Goal: Task Accomplishment & Management: Use online tool/utility

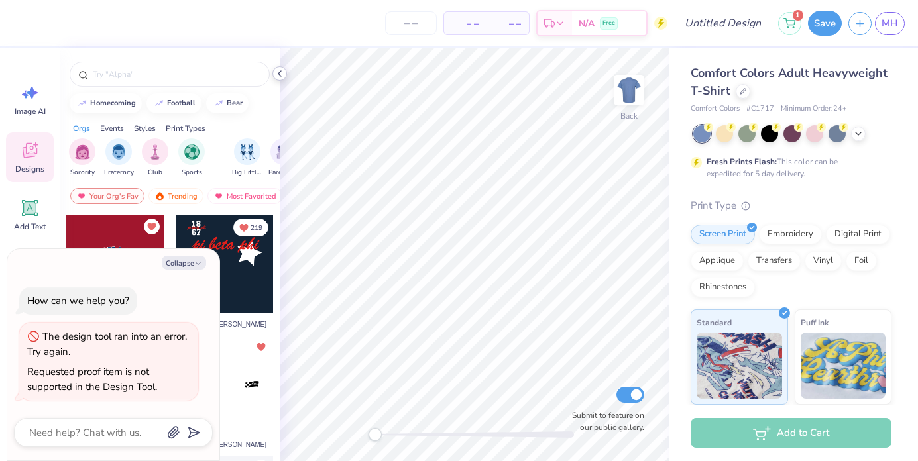
click at [278, 74] on icon at bounding box center [279, 73] width 11 height 11
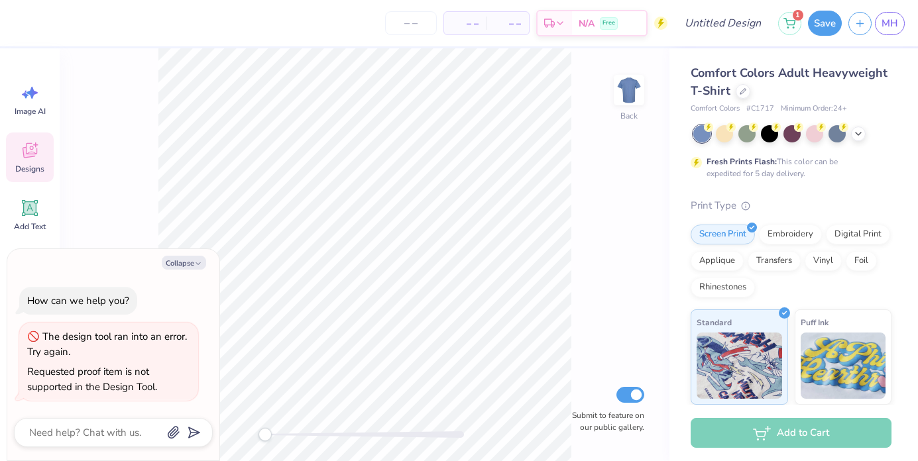
type textarea "x"
click at [885, 19] on span "MH" at bounding box center [889, 23] width 17 height 15
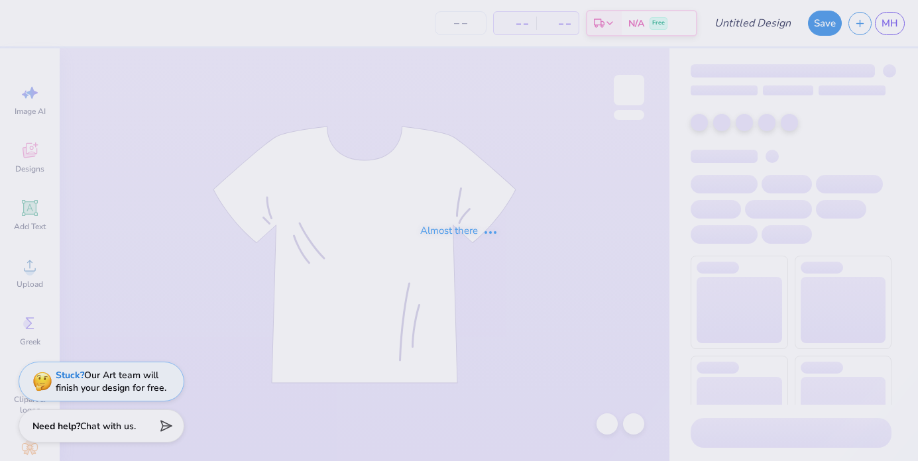
type input "Tabling"
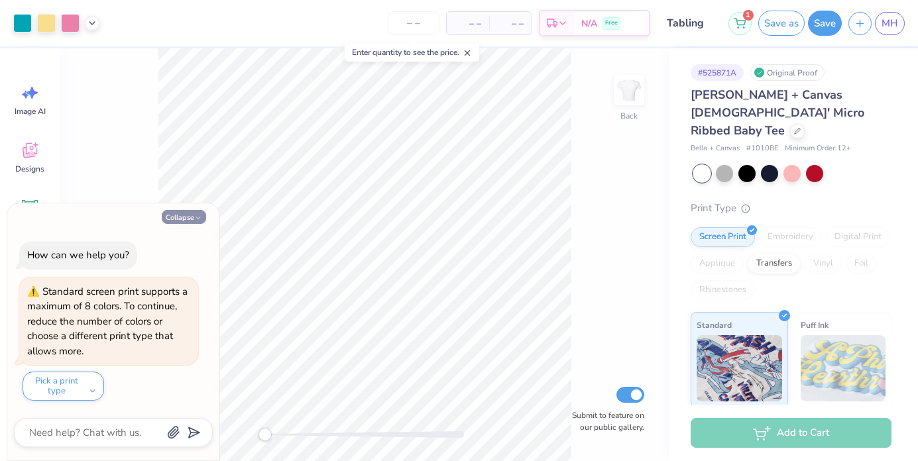
click at [190, 222] on button "Collapse" at bounding box center [184, 217] width 44 height 14
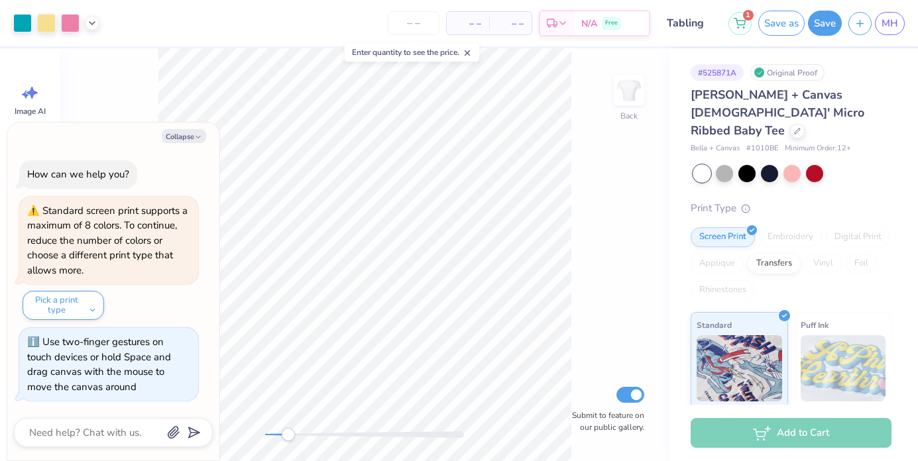
drag, startPoint x: 266, startPoint y: 437, endPoint x: 288, endPoint y: 437, distance: 22.5
click at [288, 437] on div "Accessibility label" at bounding box center [288, 434] width 13 height 13
click at [178, 135] on button "Collapse" at bounding box center [184, 136] width 44 height 14
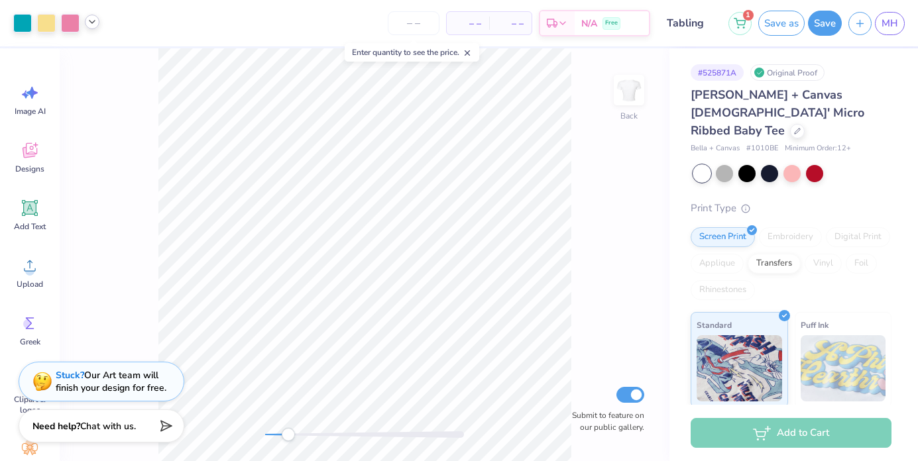
click at [87, 27] on icon at bounding box center [92, 22] width 11 height 11
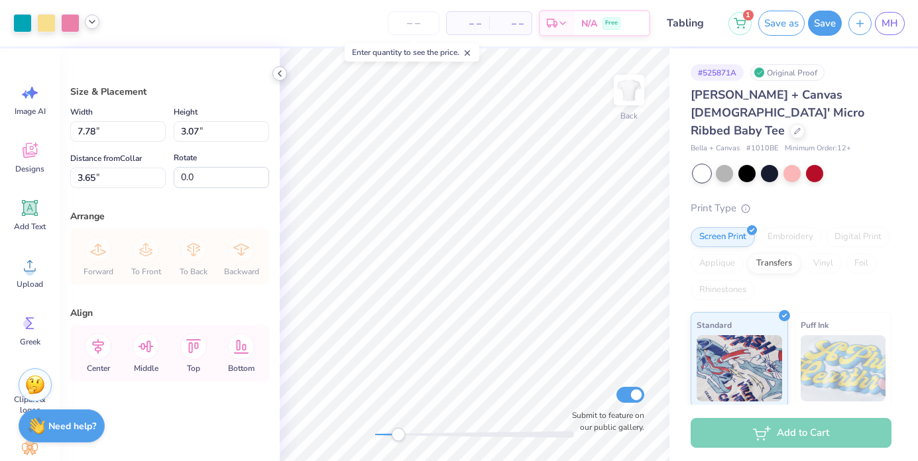
click at [280, 72] on polyline at bounding box center [279, 73] width 3 height 5
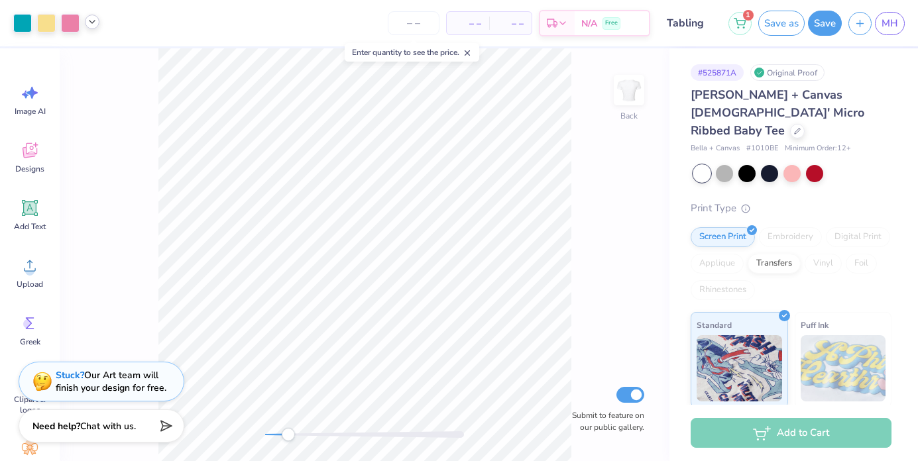
click at [824, 36] on div "1 Save as Save MH" at bounding box center [823, 23] width 190 height 46
click at [823, 34] on button "Save" at bounding box center [825, 21] width 34 height 25
type textarea "x"
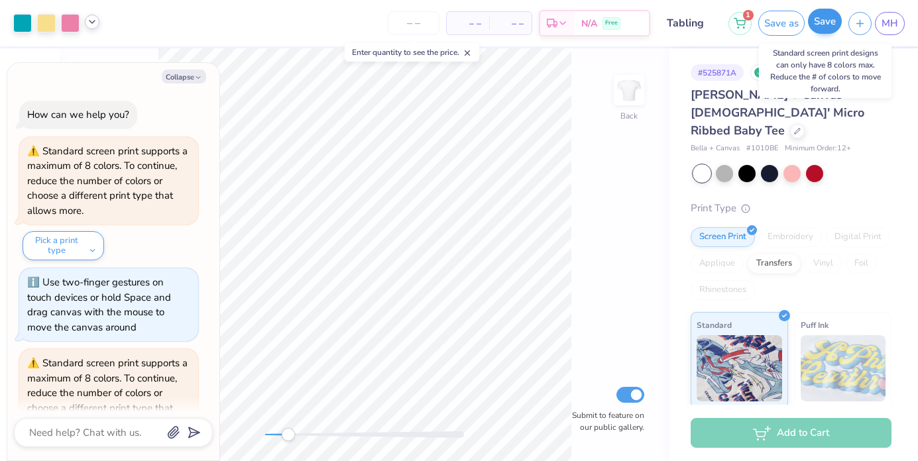
scroll to position [67, 0]
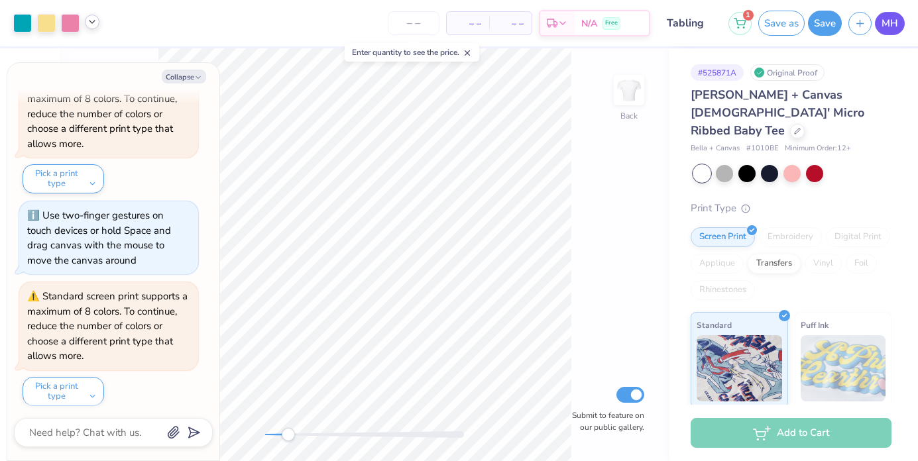
click at [889, 22] on span "MH" at bounding box center [889, 23] width 17 height 15
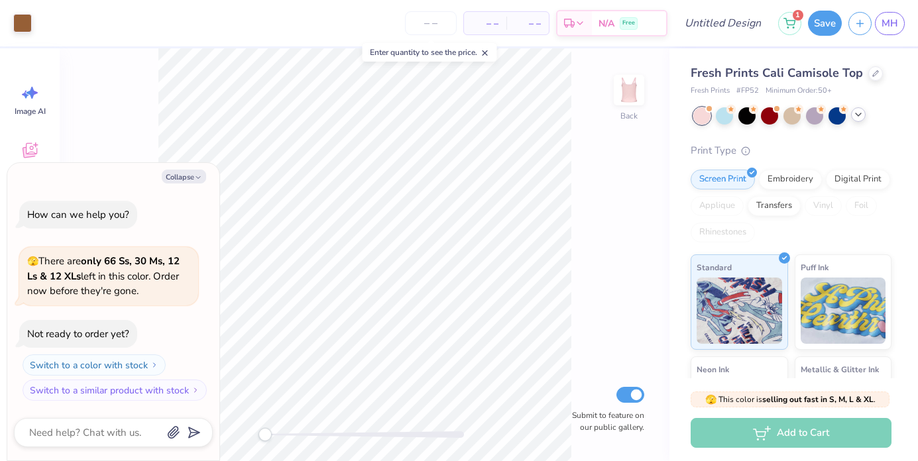
click at [852, 113] on div at bounding box center [858, 114] width 15 height 15
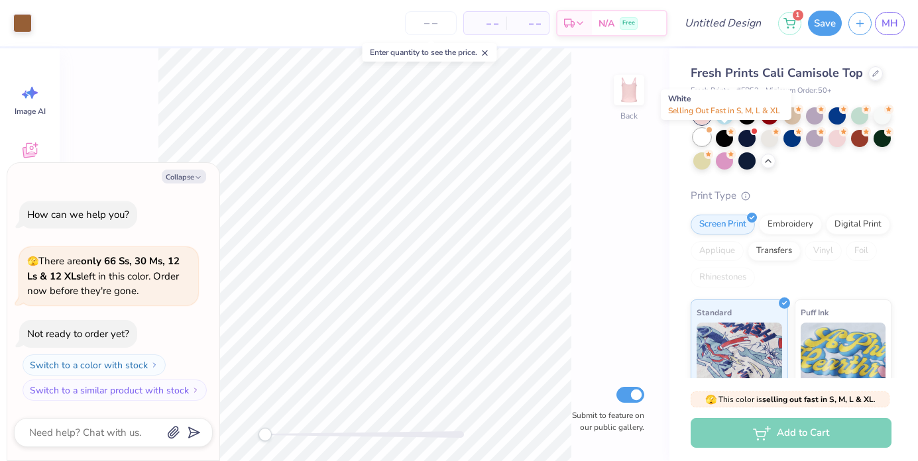
click at [710, 138] on div at bounding box center [701, 137] width 17 height 17
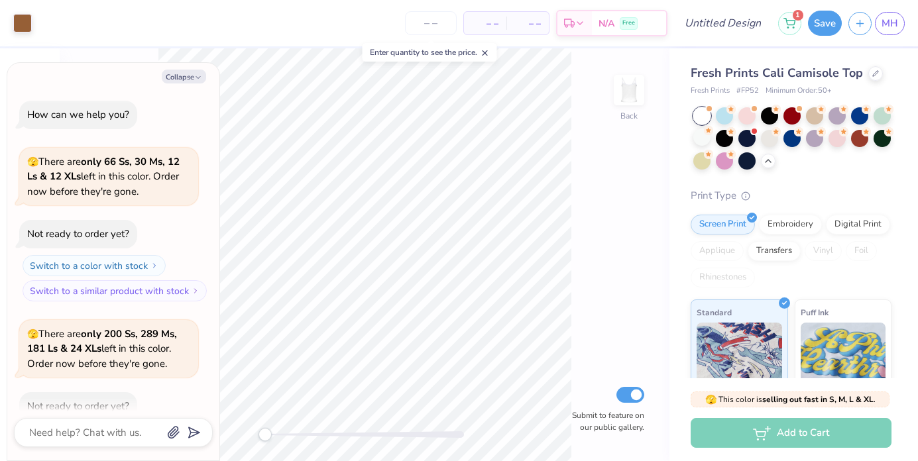
scroll to position [70, 0]
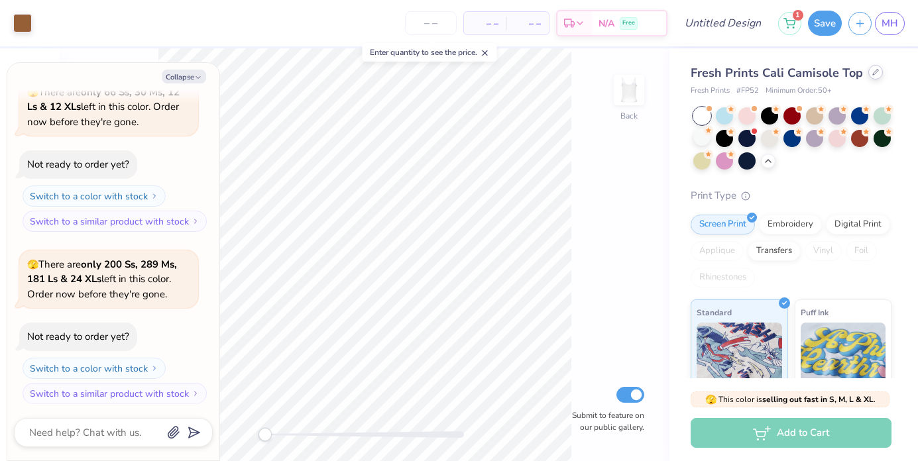
click at [872, 72] on icon at bounding box center [875, 72] width 7 height 7
type textarea "x"
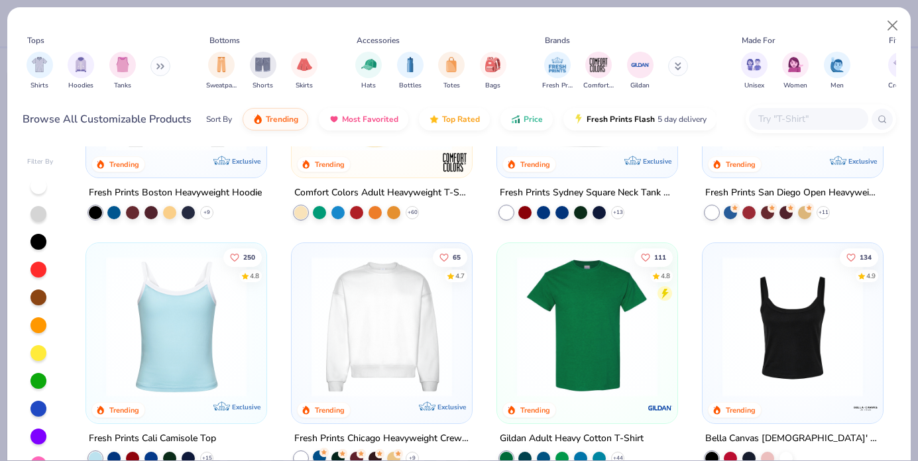
scroll to position [618, 0]
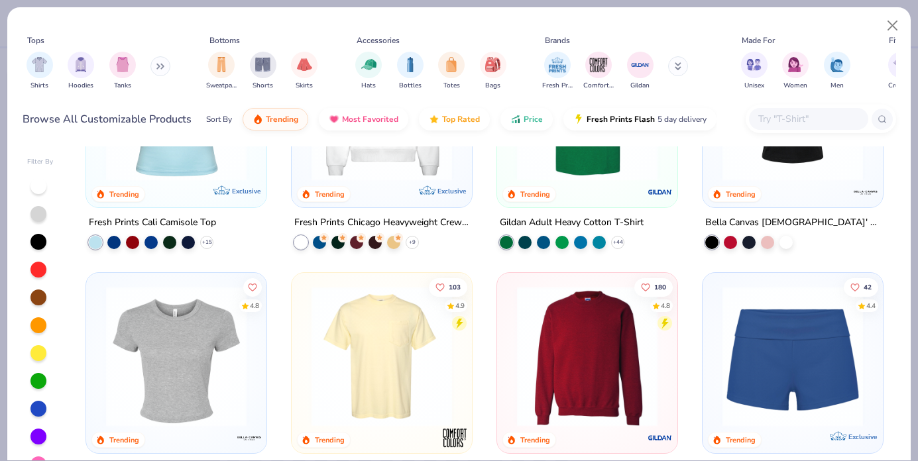
click at [157, 366] on img at bounding box center [176, 356] width 154 height 140
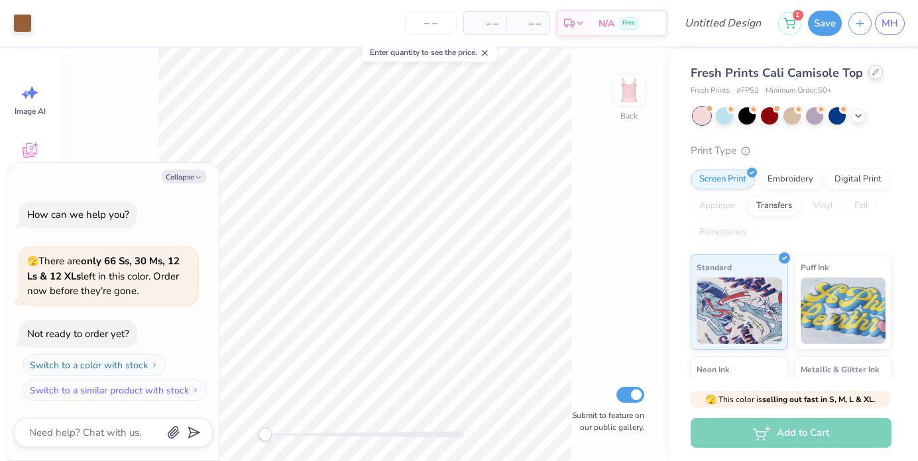
click at [871, 78] on div at bounding box center [875, 72] width 15 height 15
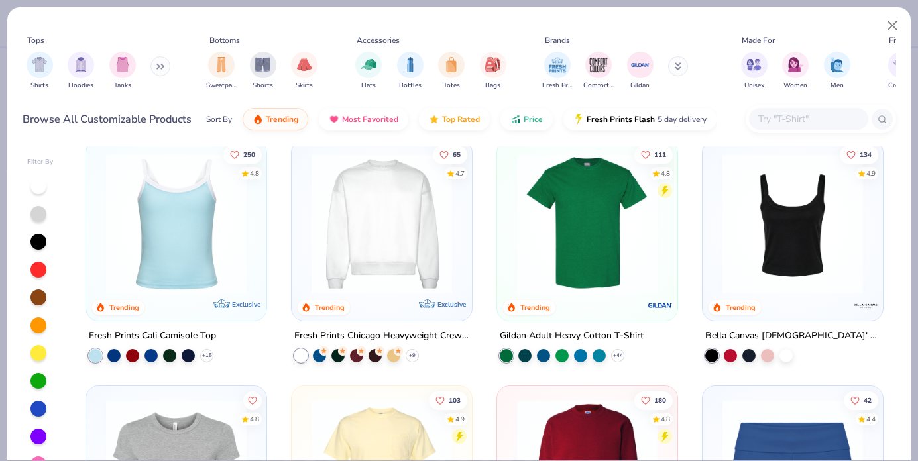
scroll to position [780, 0]
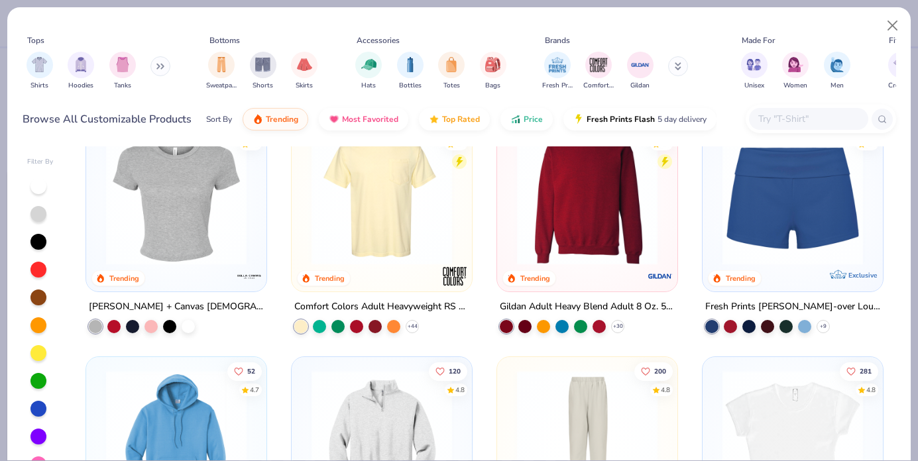
click at [138, 237] on img at bounding box center [176, 195] width 154 height 140
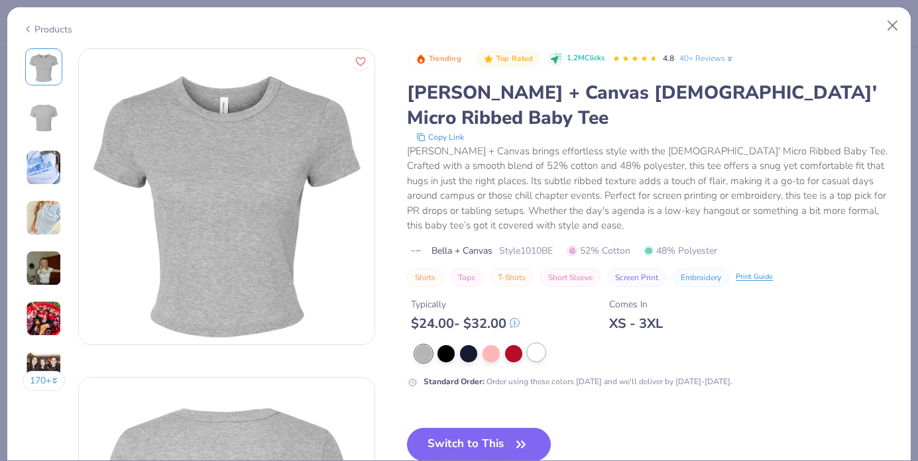
click at [535, 344] on div at bounding box center [535, 352] width 17 height 17
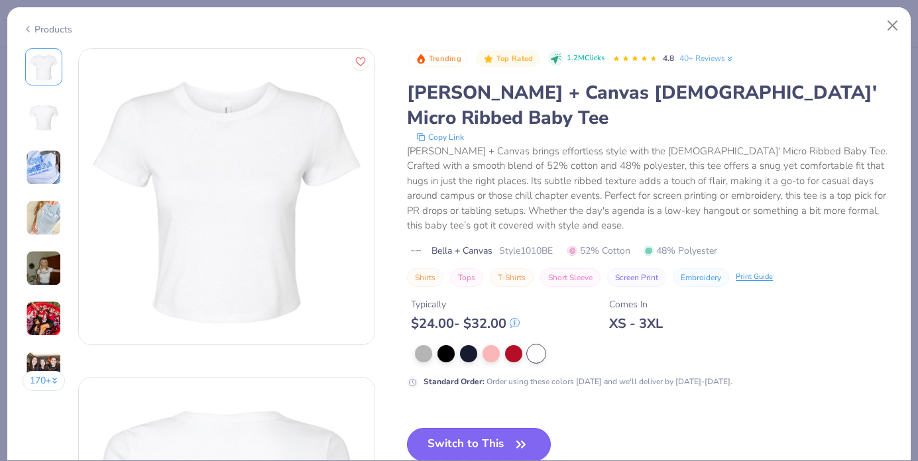
click at [500, 428] on button "Switch to This" at bounding box center [479, 444] width 144 height 33
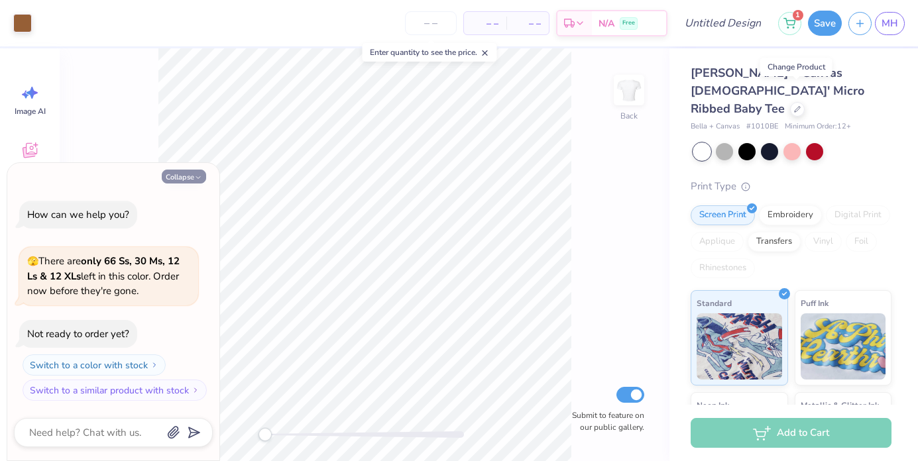
click at [172, 178] on button "Collapse" at bounding box center [184, 177] width 44 height 14
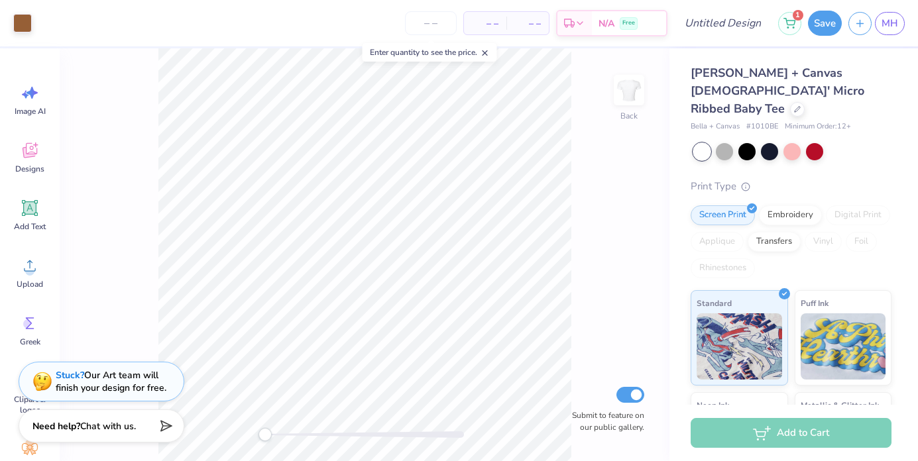
type textarea "x"
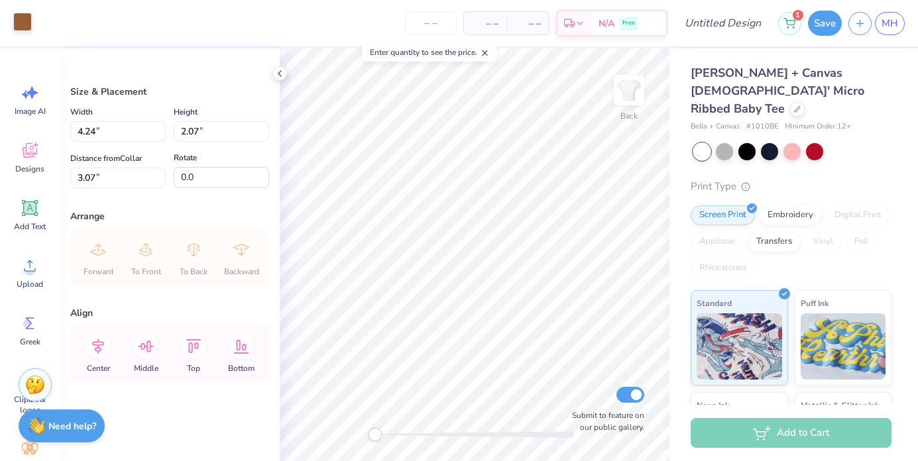
click at [19, 23] on div at bounding box center [22, 22] width 19 height 19
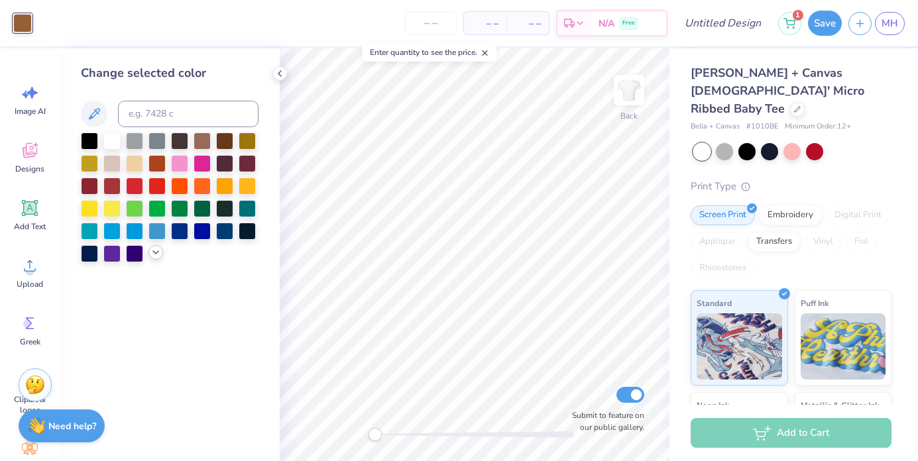
click at [159, 254] on icon at bounding box center [155, 252] width 11 height 11
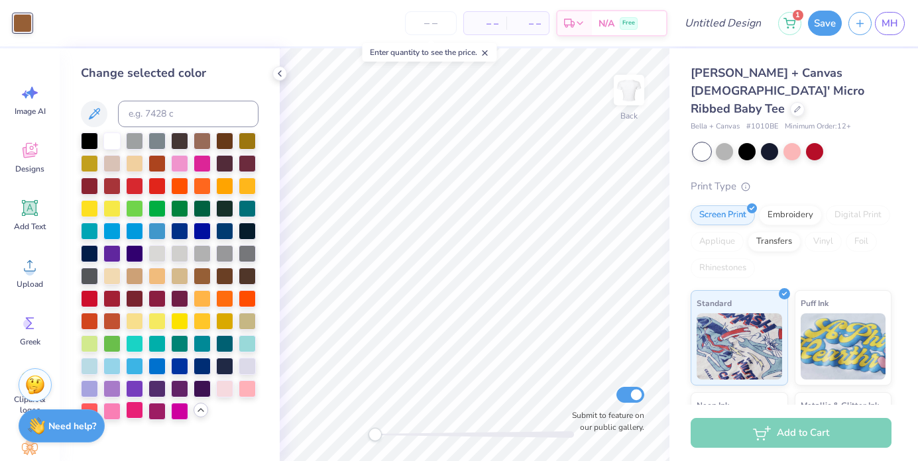
click at [133, 415] on div at bounding box center [134, 410] width 17 height 17
click at [112, 411] on div at bounding box center [111, 410] width 17 height 17
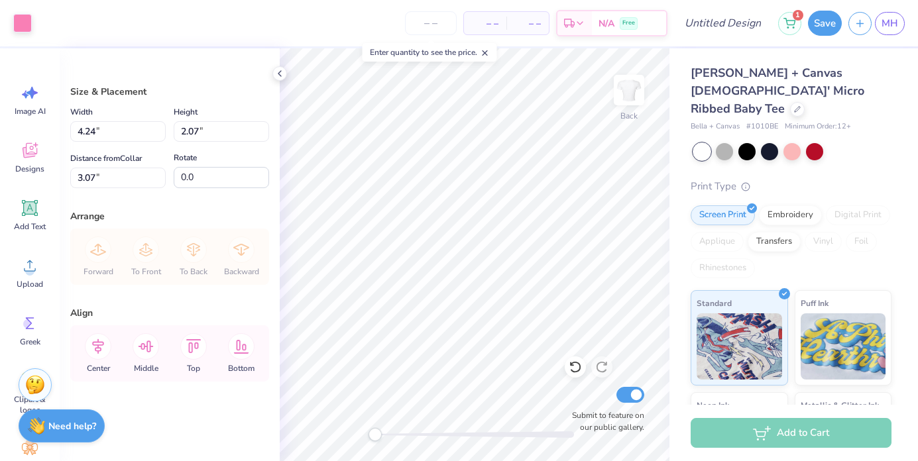
type input "7.80"
type input "3.82"
type input "9.19"
type input "4.50"
type input "2.38"
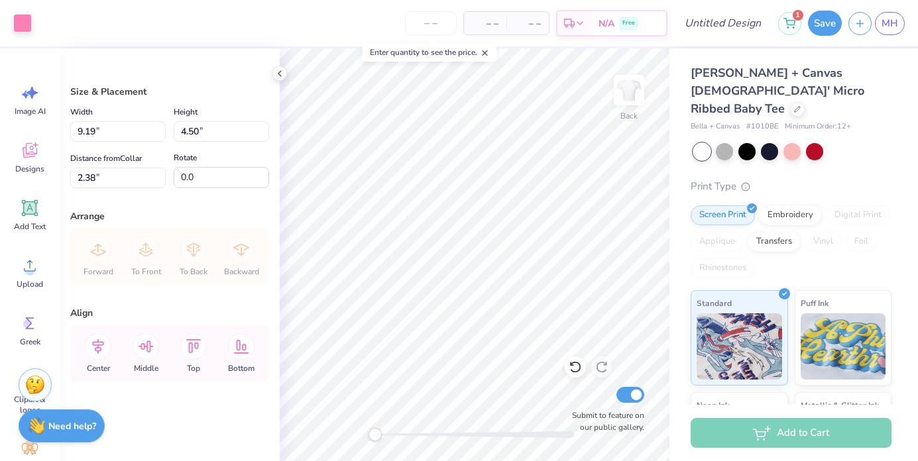
type input "10.42"
type input "5.10"
type input "1.76"
drag, startPoint x: 376, startPoint y: 435, endPoint x: 392, endPoint y: 439, distance: 17.2
click at [392, 439] on div "Accessibility label" at bounding box center [392, 434] width 13 height 13
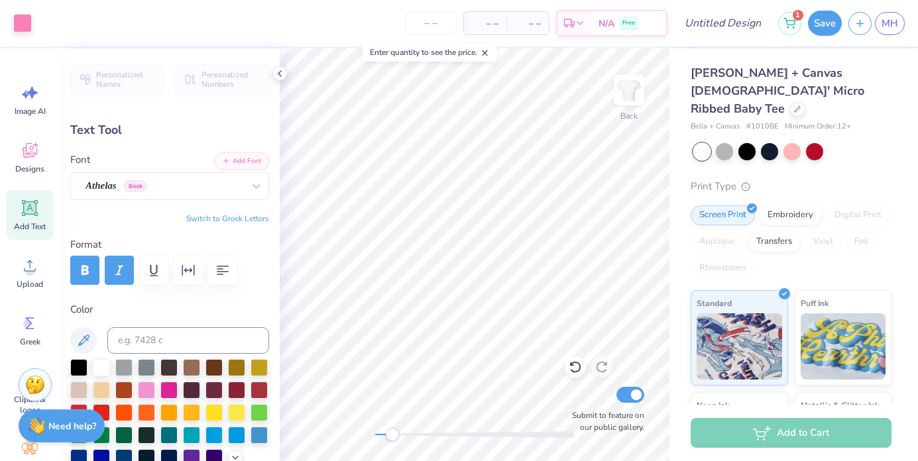
type input "5.63"
type input "3.86"
type input "1.84"
type input "3.40"
type input "0.41"
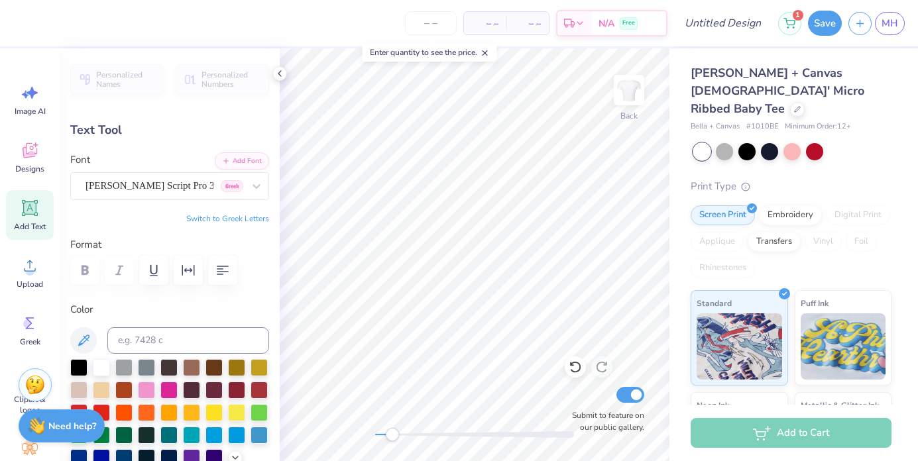
type input "4.48"
type input "5.63"
type input "3.86"
type input "1.84"
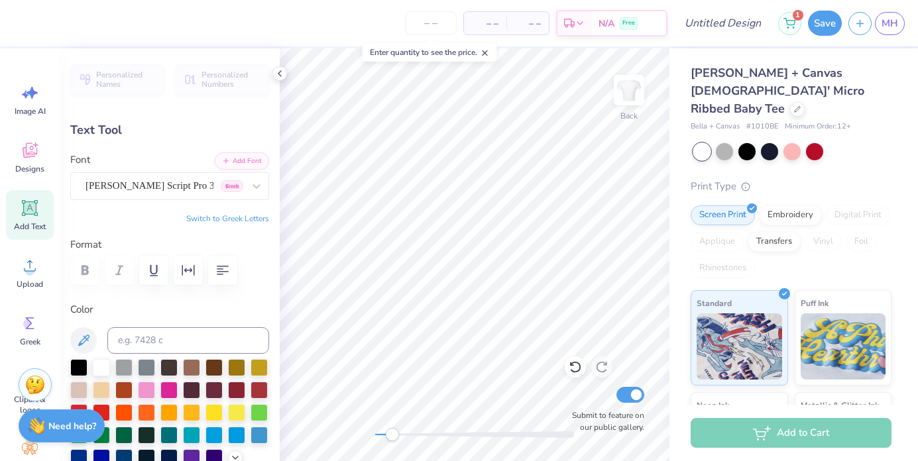
type textarea "delta"
type input "4.62"
type input "3.01"
type textarea "gamma"
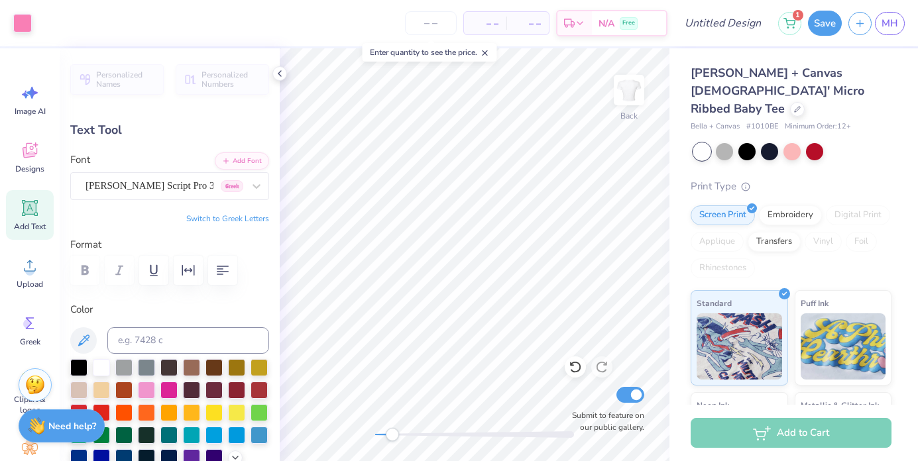
type input "8.87"
type input "2.29"
type input "3.79"
type input "4.59"
type input "1.77"
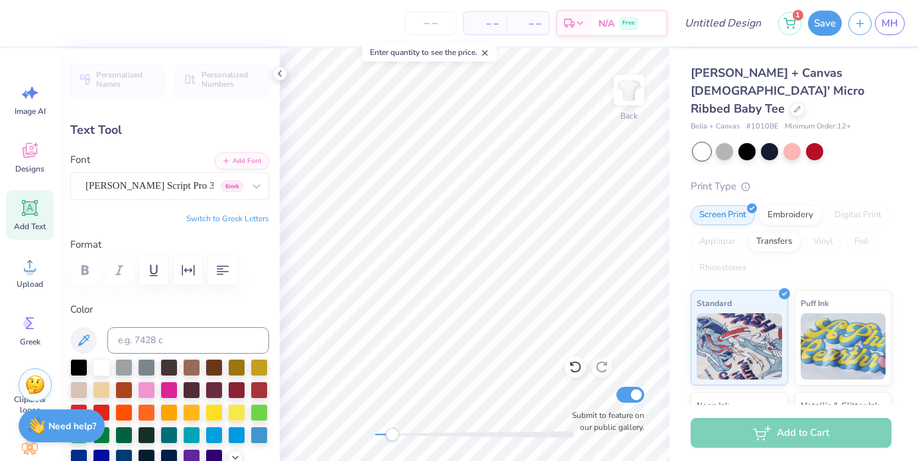
type input "2.88"
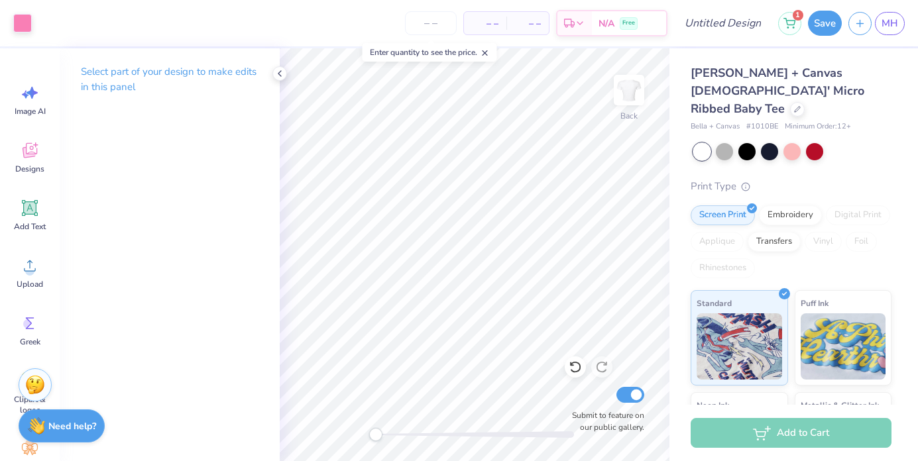
drag, startPoint x: 390, startPoint y: 434, endPoint x: 378, endPoint y: 435, distance: 12.0
click at [378, 435] on div "Accessibility label" at bounding box center [375, 434] width 13 height 13
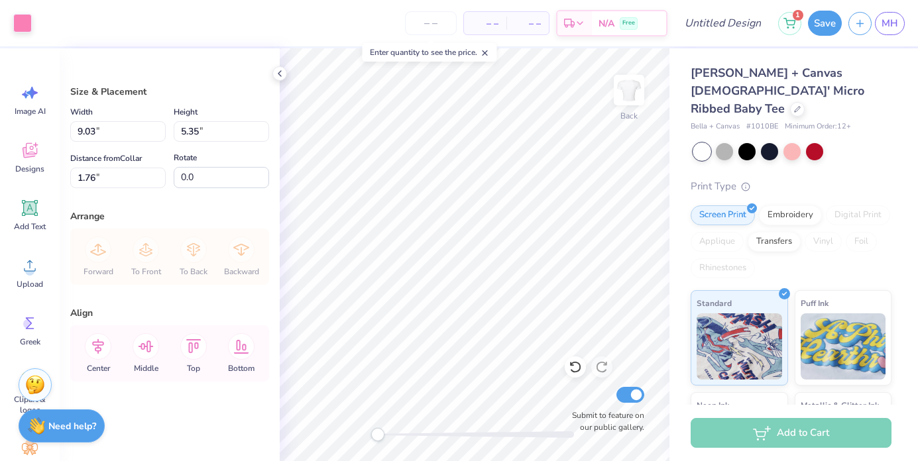
type input "7.37"
type input "4.37"
type input "2.28"
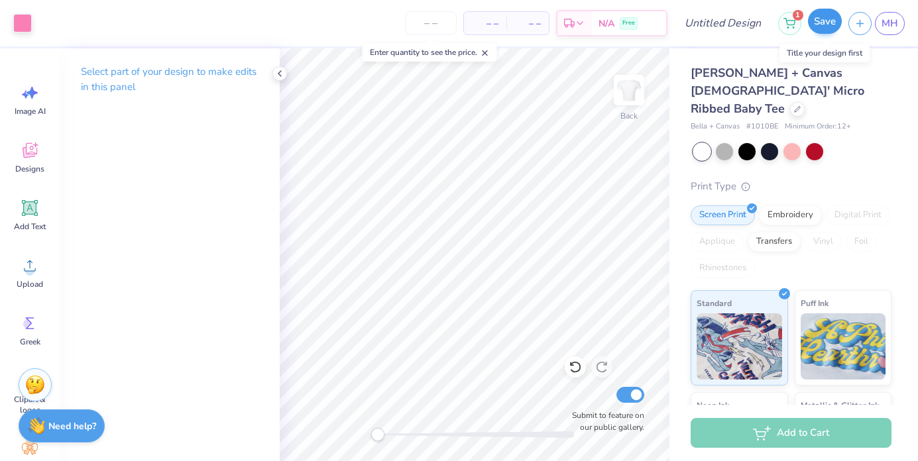
click at [818, 27] on button "Save" at bounding box center [825, 21] width 34 height 25
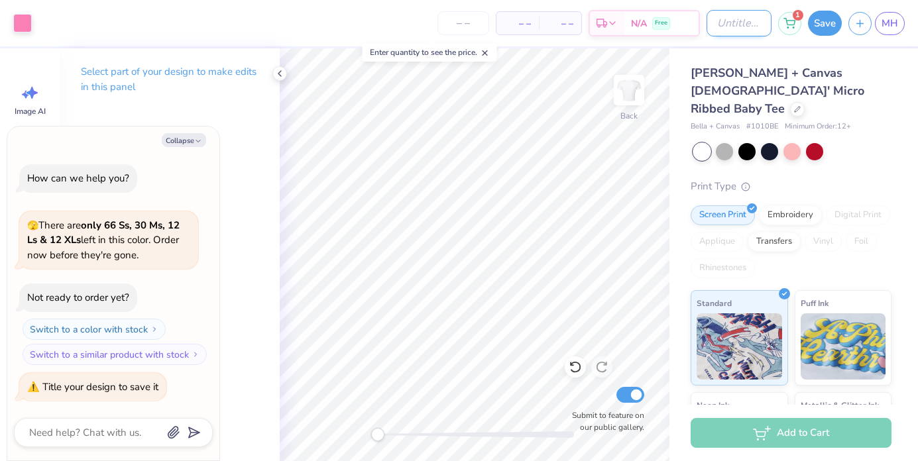
type textarea "x"
click at [712, 28] on input "Design Title" at bounding box center [738, 23] width 65 height 27
type input "t"
type textarea "x"
type input "ta"
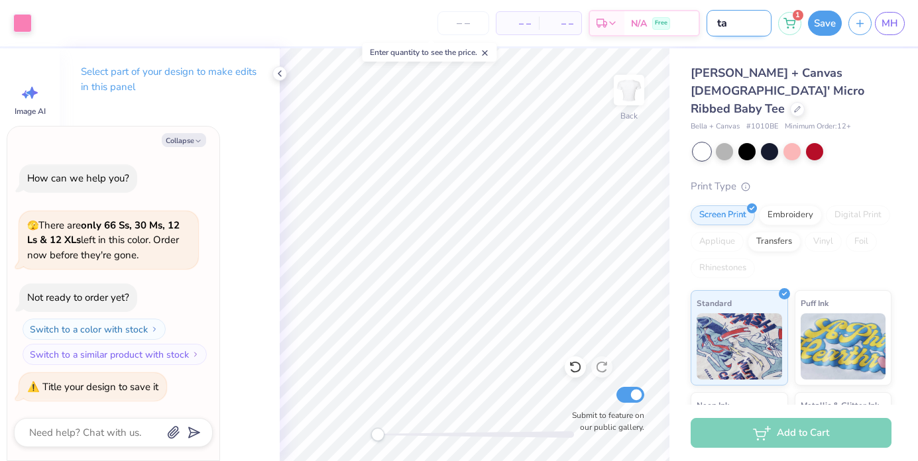
type textarea "x"
type input "t"
type textarea "x"
type input "t"
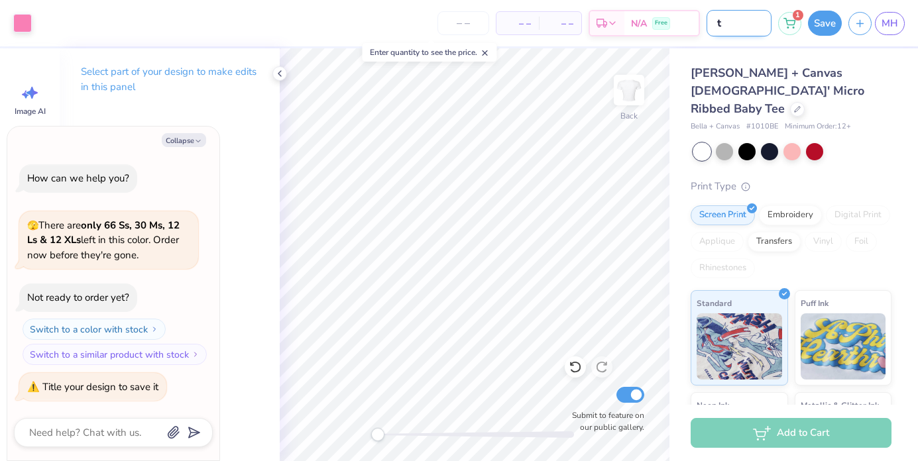
type textarea "x"
type input "ta"
type textarea "x"
type input "tab"
type textarea "x"
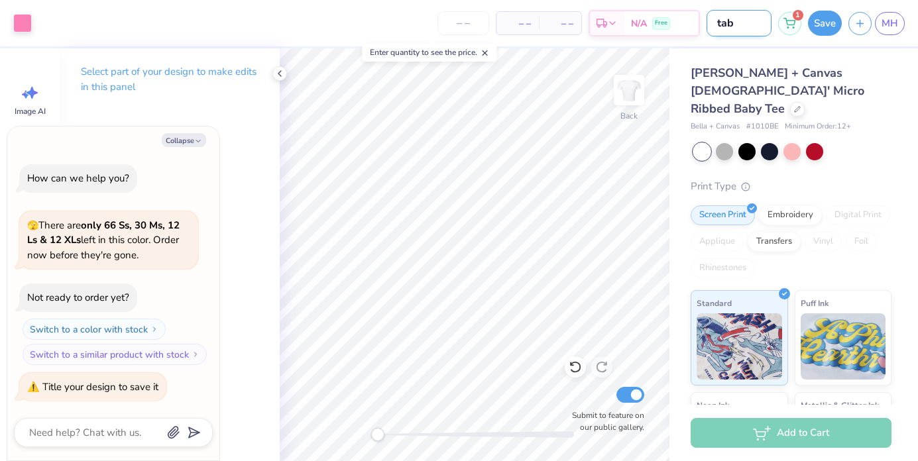
type input "tabl"
type textarea "x"
type input "tabli"
type textarea "x"
type input "tablin"
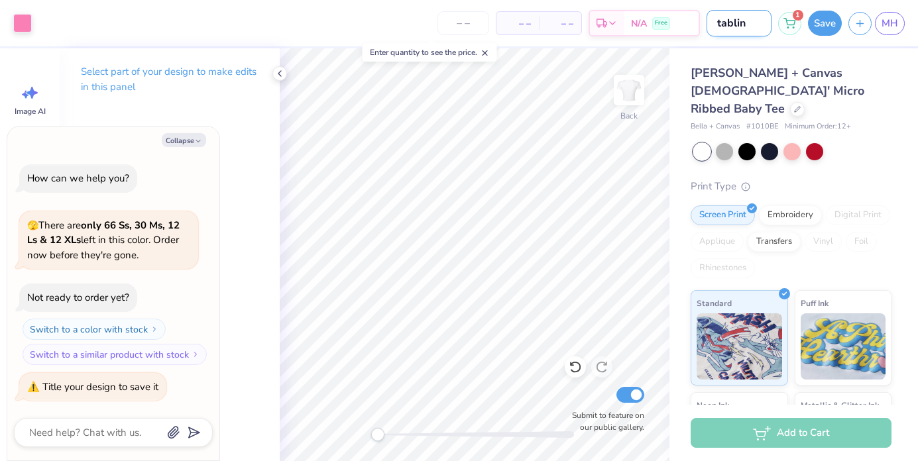
type textarea "x"
type input "tabling"
type textarea "x"
type input "tabling"
type textarea "x"
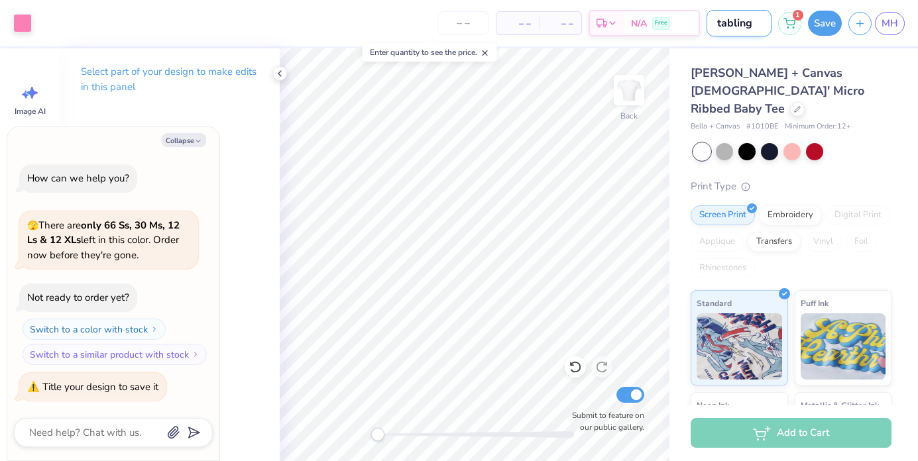
type input "tabling 2"
type textarea "x"
type input "tabling 2"
type textarea "x"
type input "tabling 2"
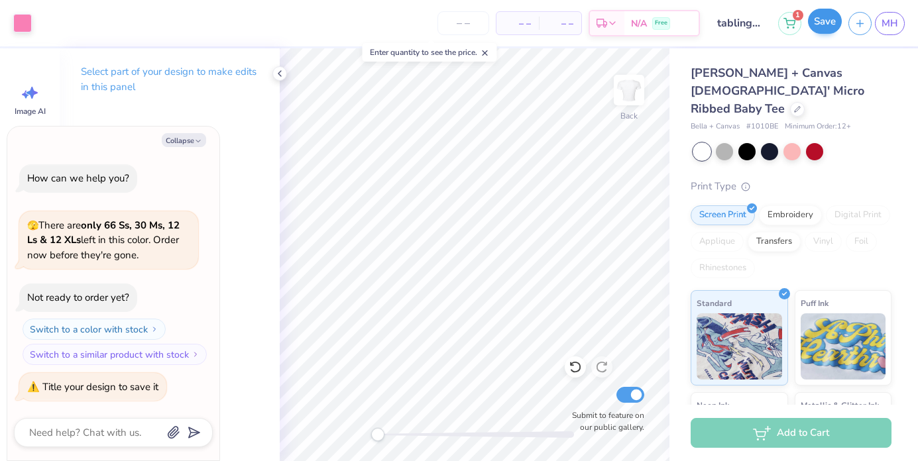
click at [823, 22] on button "Save" at bounding box center [825, 21] width 34 height 25
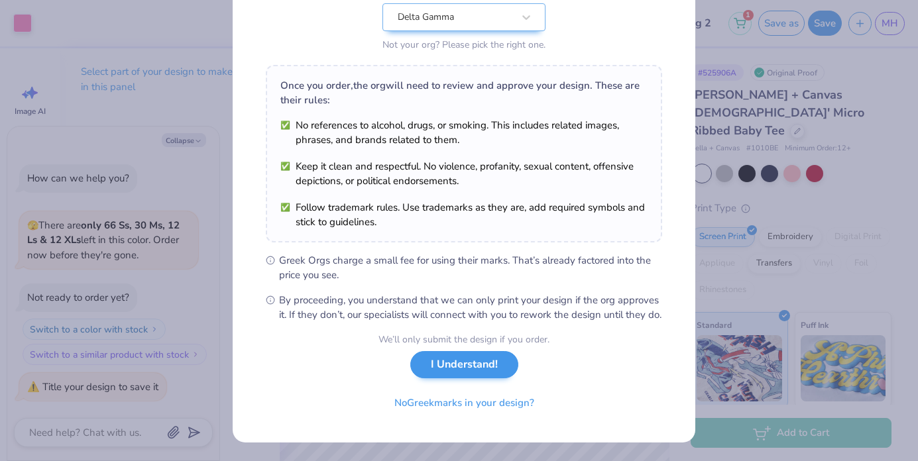
scroll to position [159, 0]
click at [497, 371] on button "I Understand!" at bounding box center [464, 364] width 108 height 27
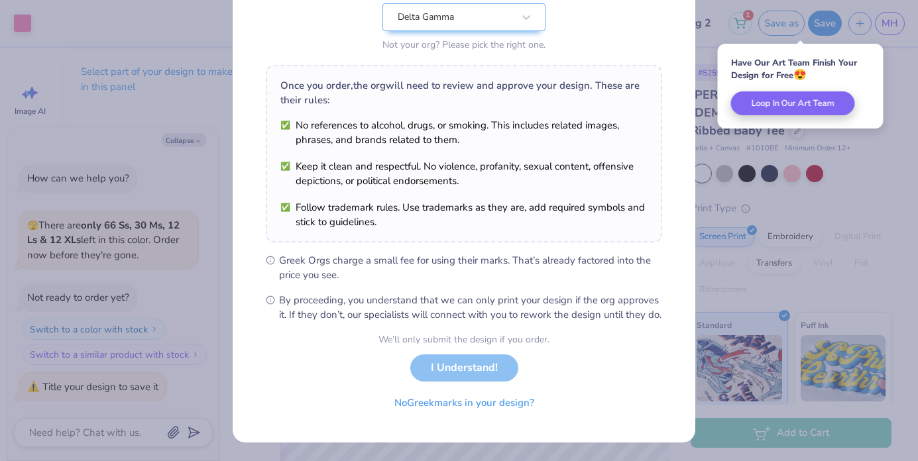
scroll to position [0, 0]
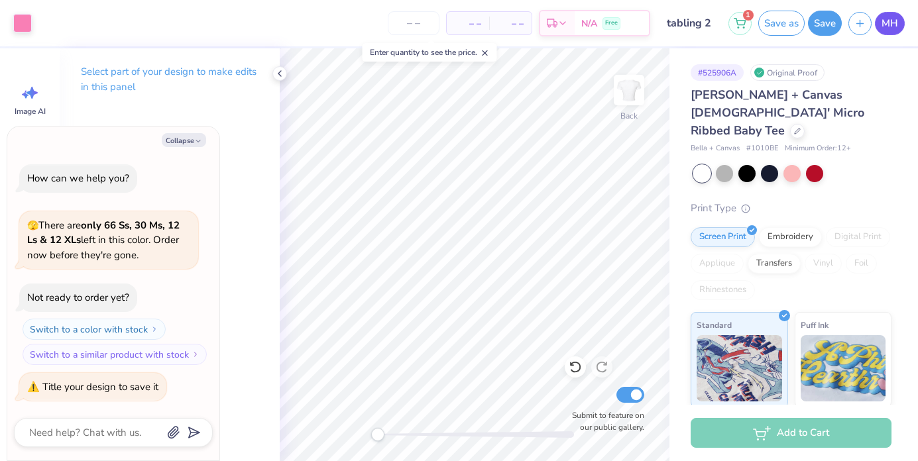
click at [893, 16] on span "MH" at bounding box center [889, 23] width 17 height 15
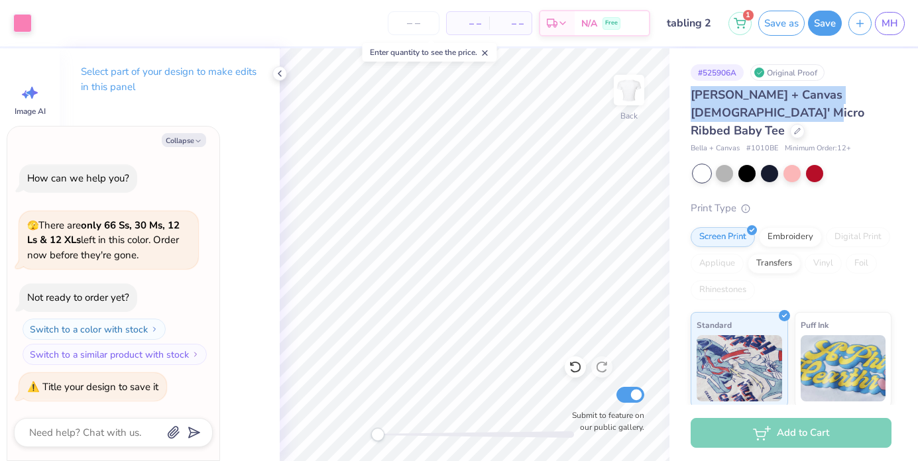
drag, startPoint x: 690, startPoint y: 93, endPoint x: 788, endPoint y: 110, distance: 98.9
click at [788, 110] on div "[PERSON_NAME] + Canvas [DEMOGRAPHIC_DATA]' Micro Ribbed Baby Tee" at bounding box center [790, 113] width 201 height 54
type textarea "x"
copy span "[PERSON_NAME] + Canvas [DEMOGRAPHIC_DATA]' Micro Ribbed Baby Tee"
click at [783, 3] on div "1 Save as Save MH" at bounding box center [823, 23] width 190 height 46
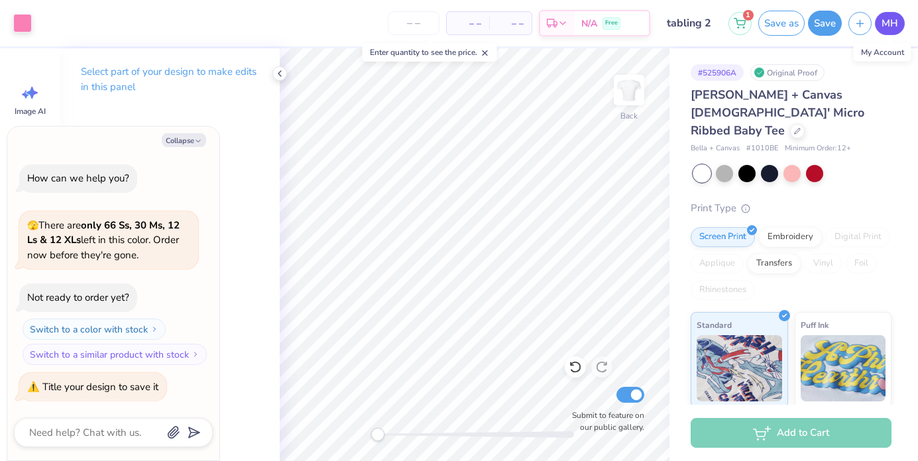
click at [889, 24] on span "MH" at bounding box center [889, 23] width 17 height 15
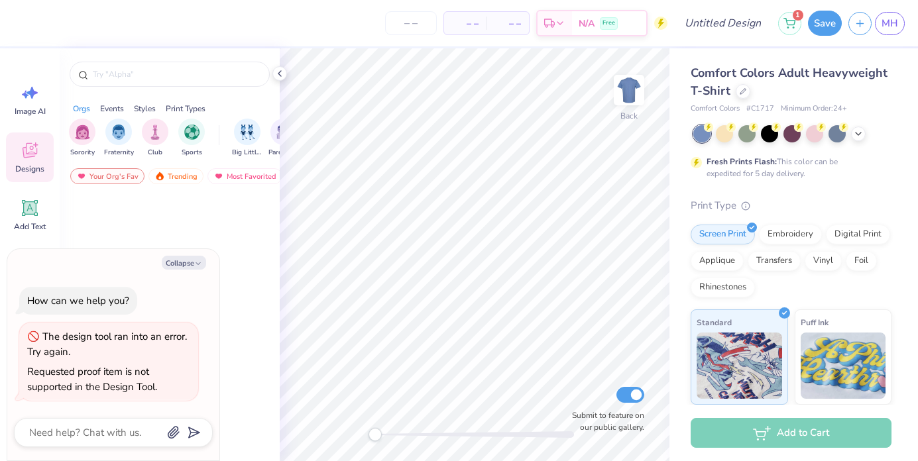
type textarea "x"
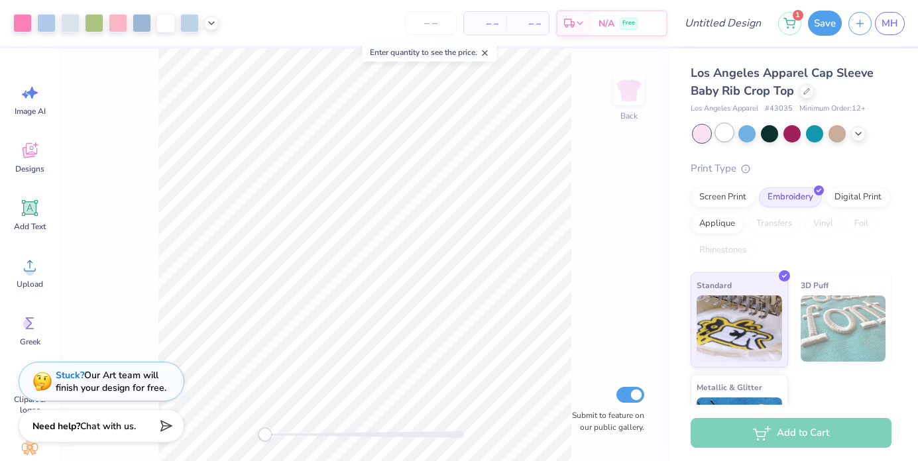
click at [718, 132] on div at bounding box center [724, 132] width 17 height 17
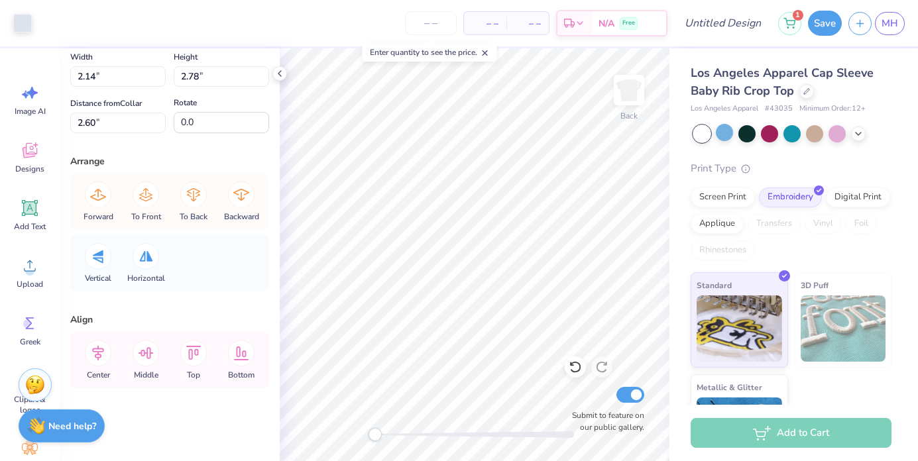
scroll to position [55, 0]
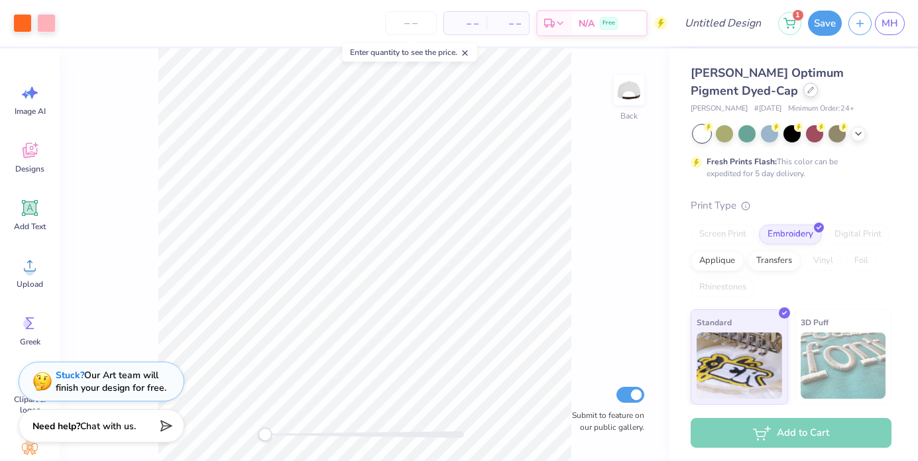
drag, startPoint x: 0, startPoint y: 0, endPoint x: 755, endPoint y: 95, distance: 760.7
click at [803, 95] on div at bounding box center [810, 90] width 15 height 15
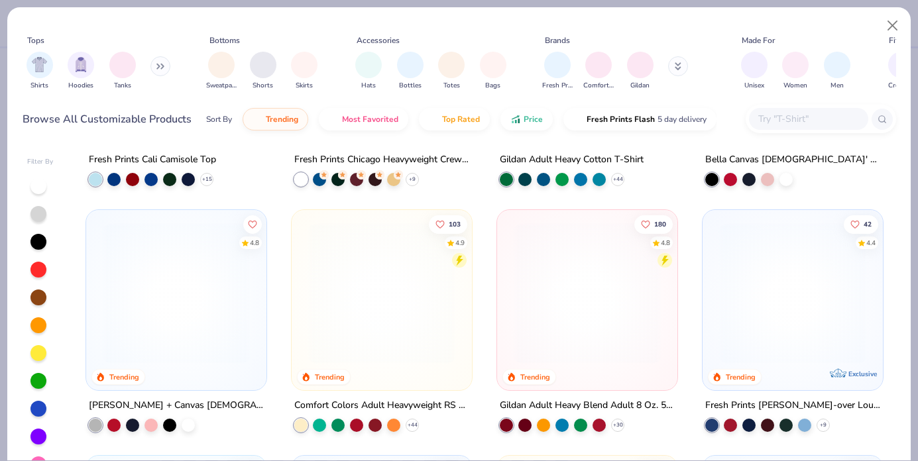
scroll to position [693, 0]
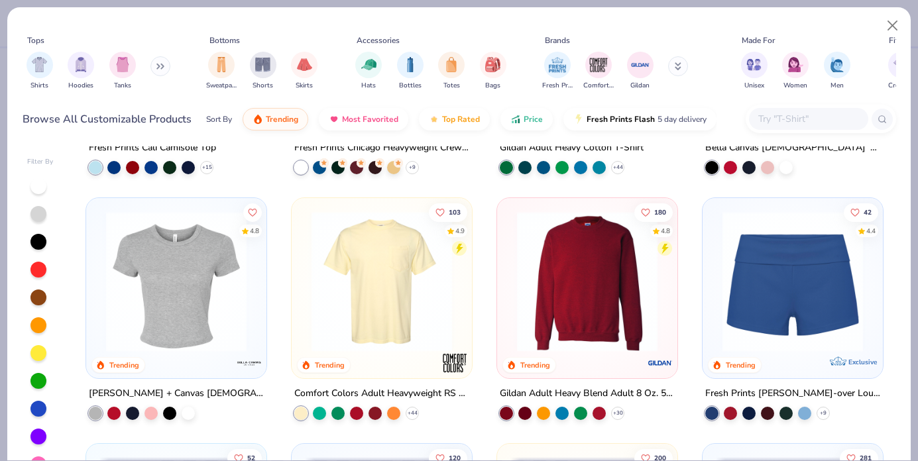
click at [209, 287] on img at bounding box center [176, 281] width 154 height 140
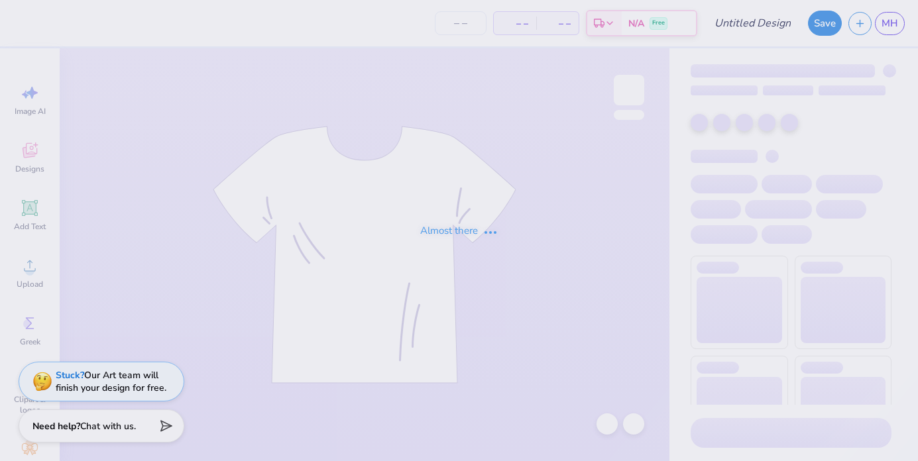
type input "tabling 2"
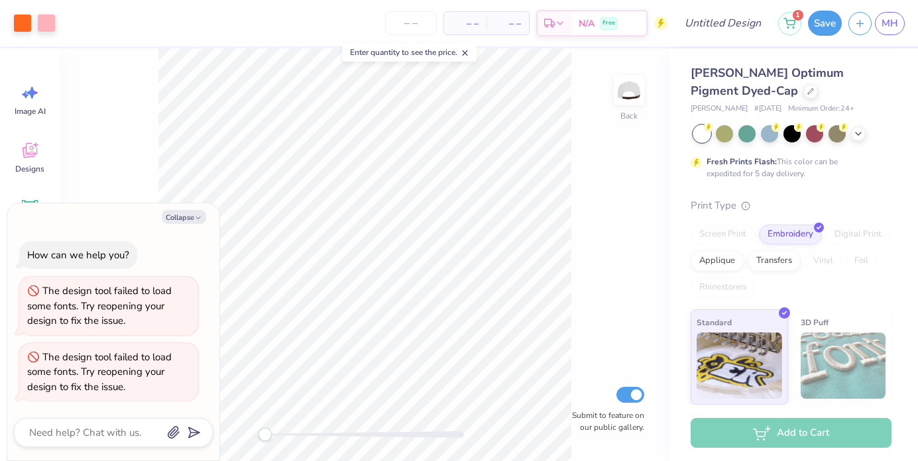
click at [807, 89] on icon at bounding box center [810, 91] width 7 height 7
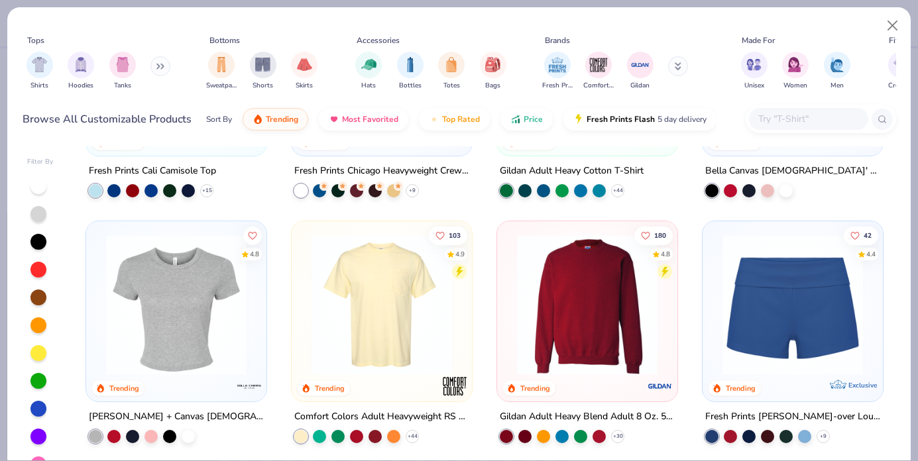
scroll to position [711, 0]
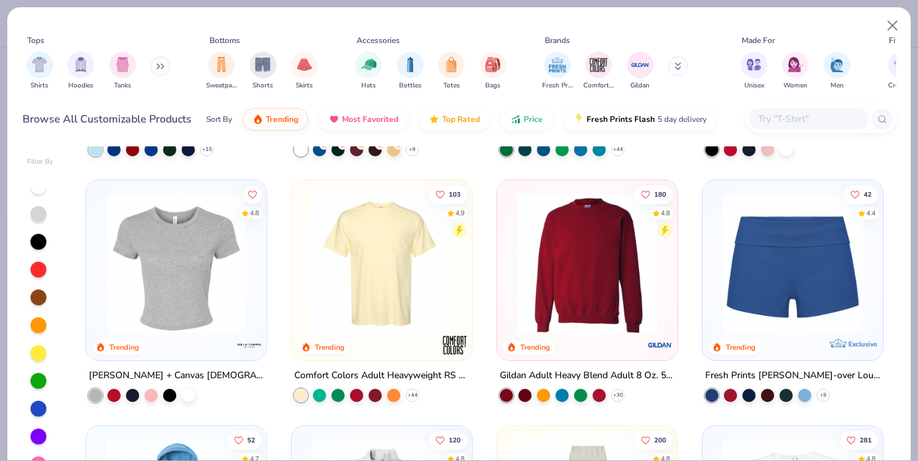
click at [221, 274] on img at bounding box center [176, 263] width 154 height 140
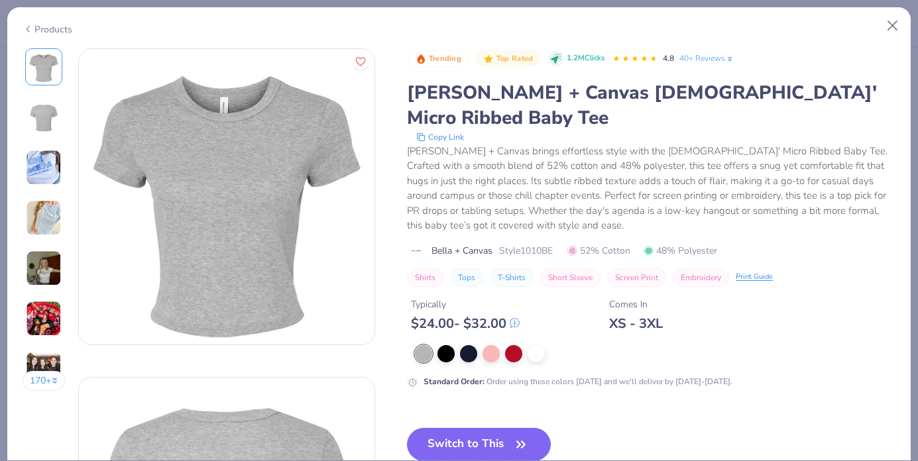
click at [538, 345] on div at bounding box center [535, 353] width 17 height 17
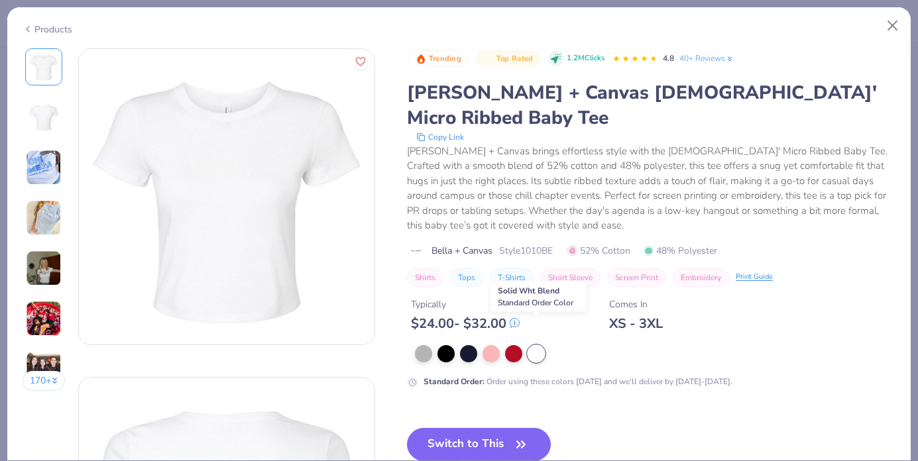
click at [514, 435] on icon "button" at bounding box center [521, 444] width 19 height 19
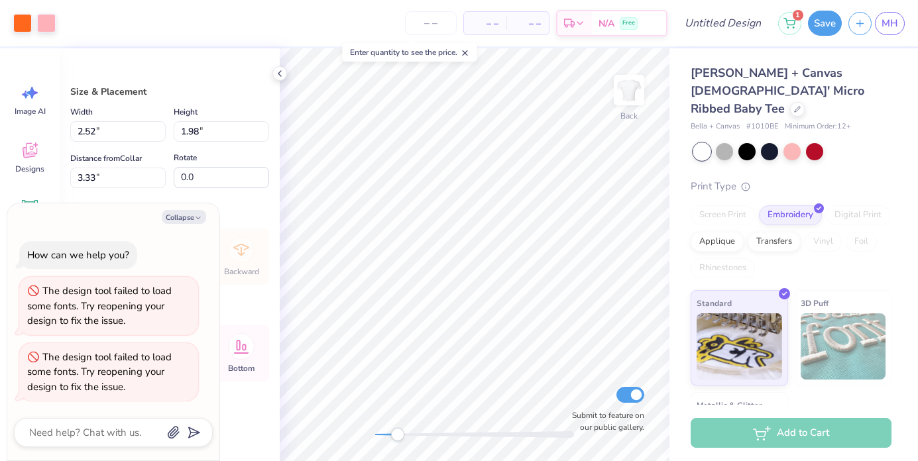
drag, startPoint x: 0, startPoint y: 0, endPoint x: 398, endPoint y: 435, distance: 589.1
click at [398, 435] on div "Accessibility label" at bounding box center [397, 434] width 13 height 13
click at [175, 221] on button "Collapse" at bounding box center [184, 217] width 44 height 14
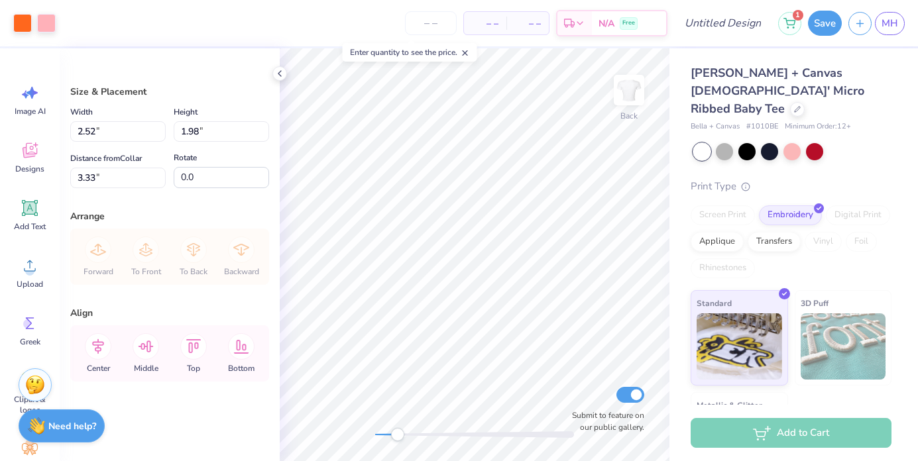
type textarea "x"
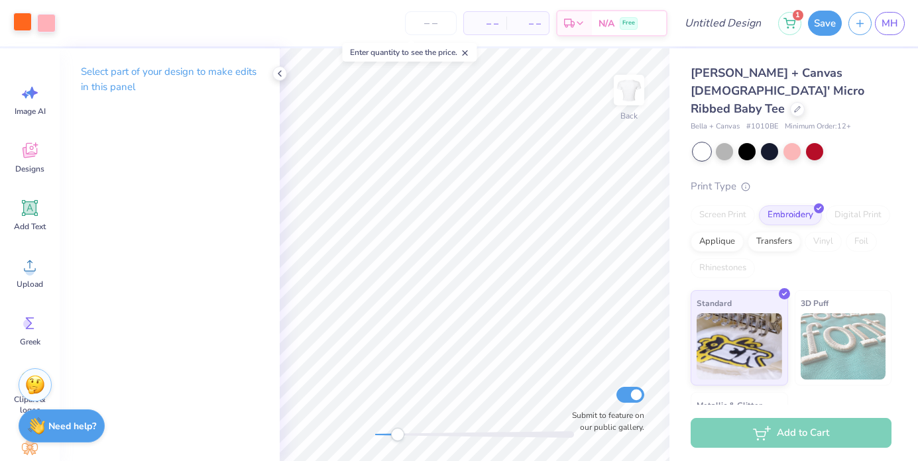
drag, startPoint x: 398, startPoint y: 435, endPoint x: 18, endPoint y: 21, distance: 561.9
click at [18, 21] on div at bounding box center [22, 22] width 19 height 19
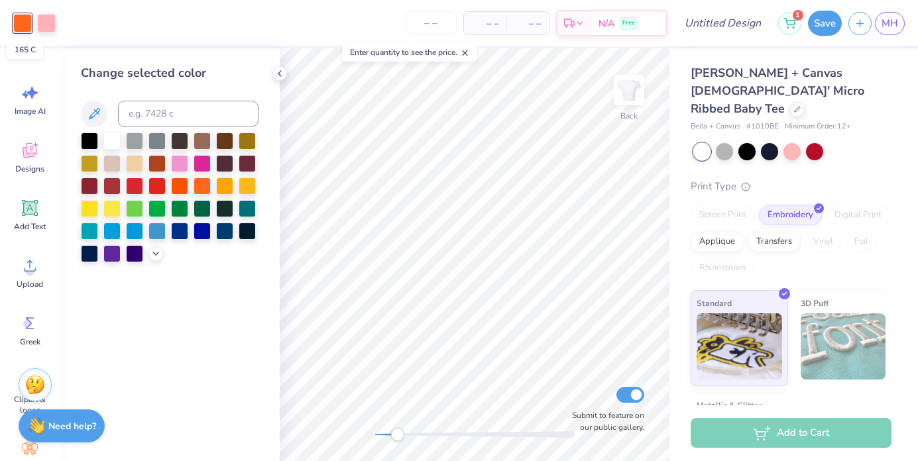
click at [155, 250] on icon at bounding box center [155, 253] width 11 height 11
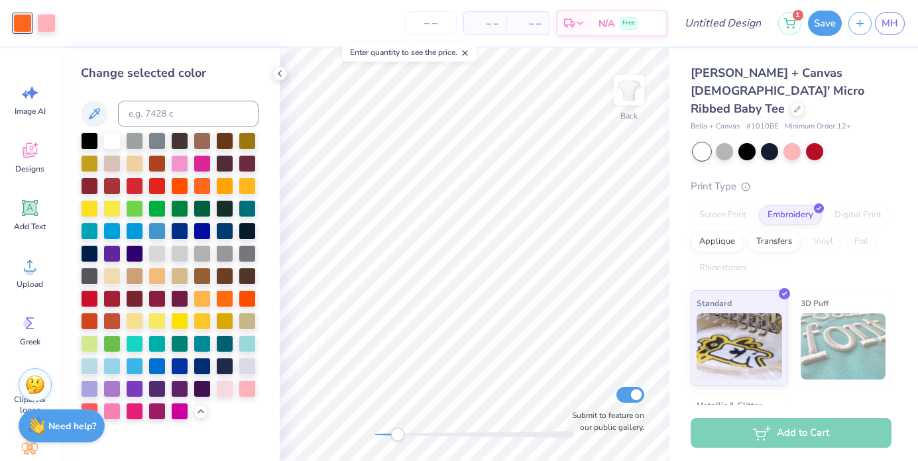
click at [95, 405] on div at bounding box center [89, 411] width 17 height 17
drag, startPoint x: 18, startPoint y: 21, endPoint x: 247, endPoint y: 394, distance: 437.9
click at [247, 394] on div at bounding box center [247, 387] width 17 height 17
click at [113, 409] on div at bounding box center [111, 411] width 17 height 17
click at [249, 388] on div at bounding box center [247, 387] width 17 height 17
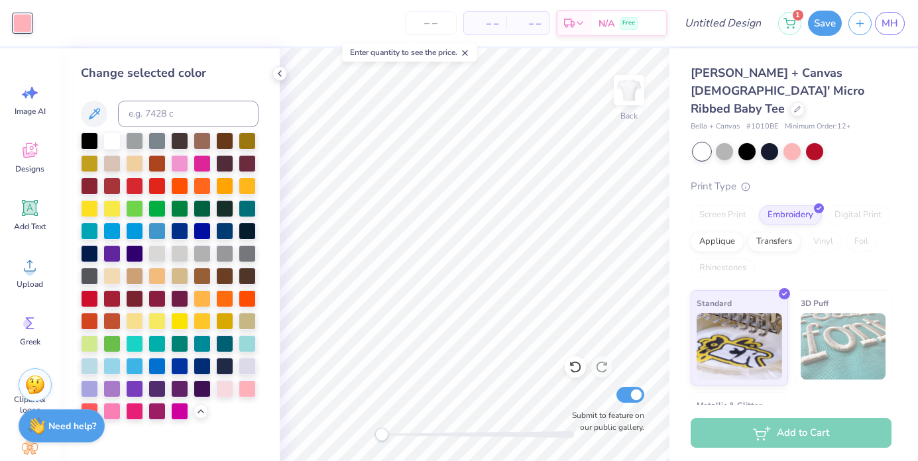
drag, startPoint x: 247, startPoint y: 394, endPoint x: 382, endPoint y: 435, distance: 140.7
click at [382, 435] on div "Accessibility label" at bounding box center [381, 434] width 13 height 13
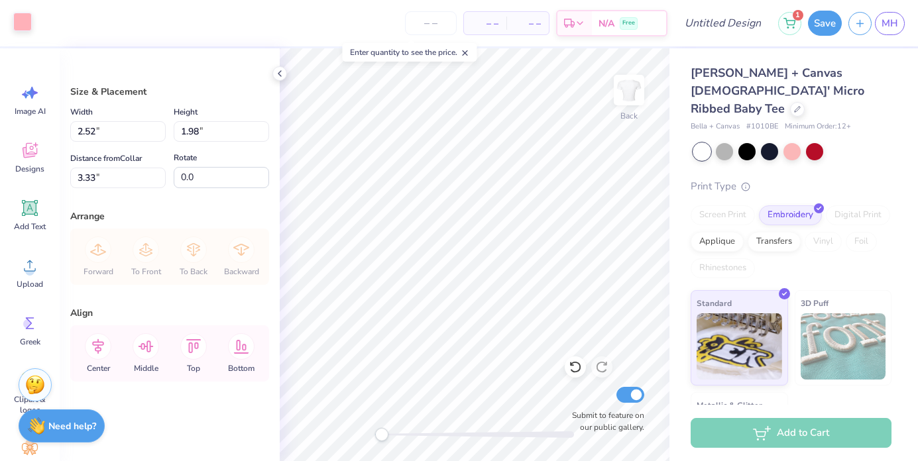
type input "5.95"
type input "4.67"
type input "0.64"
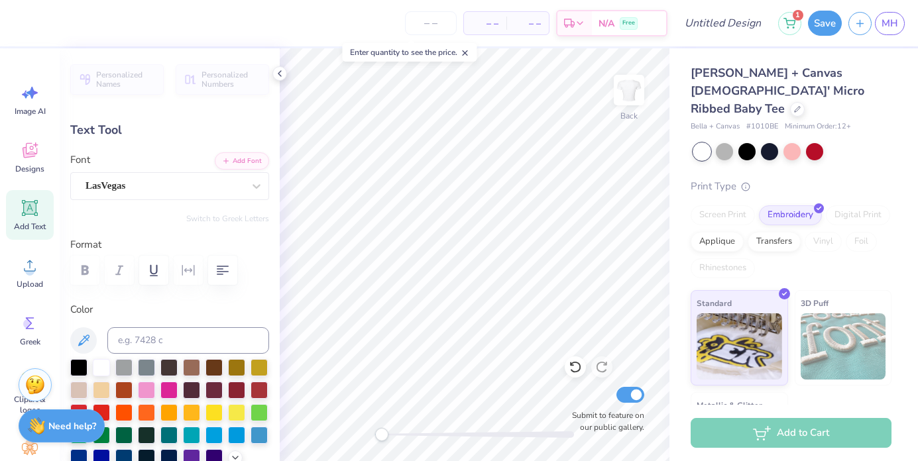
scroll to position [11, 2]
type textarea "d"
type textarea "Delta"
type input "0.0"
type input "3.53"
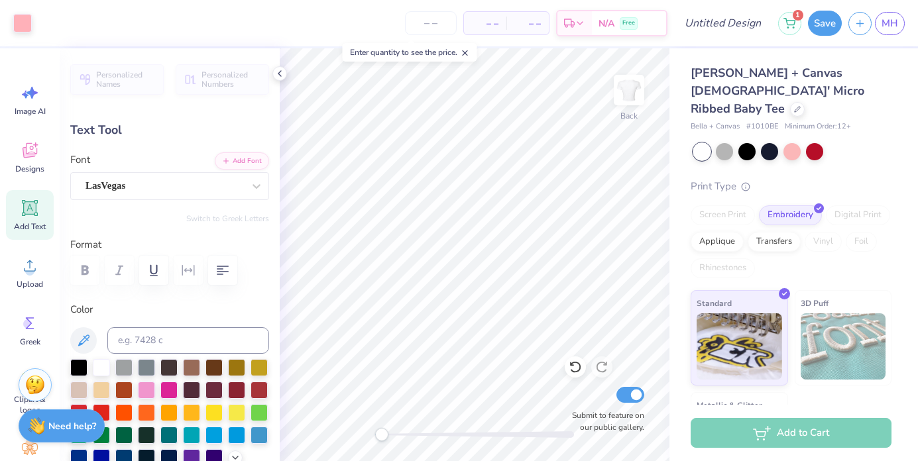
type input "3.35"
type input "3.01"
type textarea "Gamma"
type input "3.57"
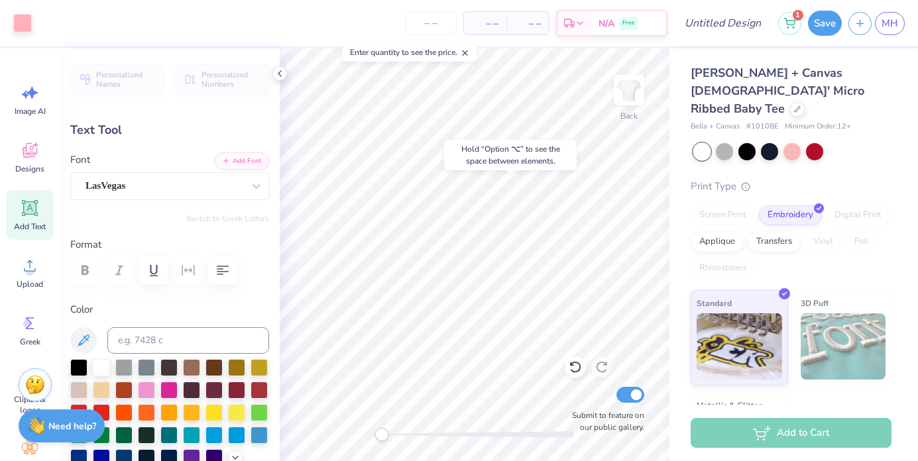
type input "3.00"
type input "3.19"
type input "4.09"
type input "3.08"
type input "2.11"
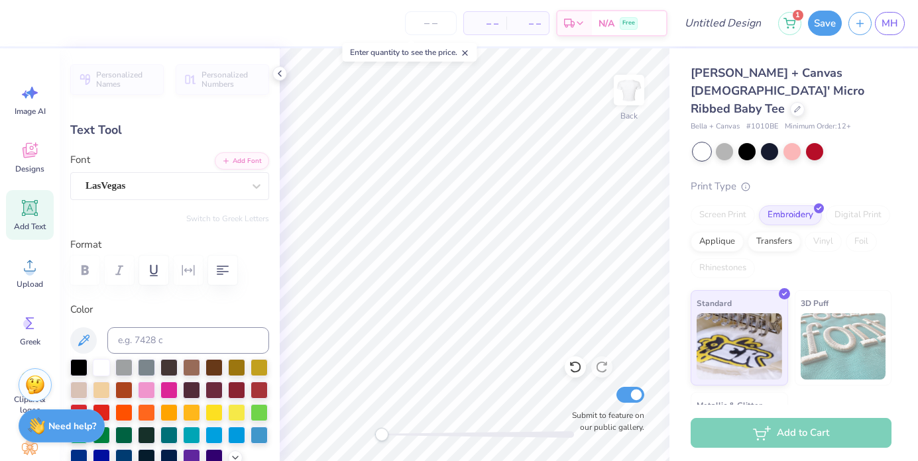
type input "-0.1"
type textarea "Dee"
type input "3.57"
type input "3.00"
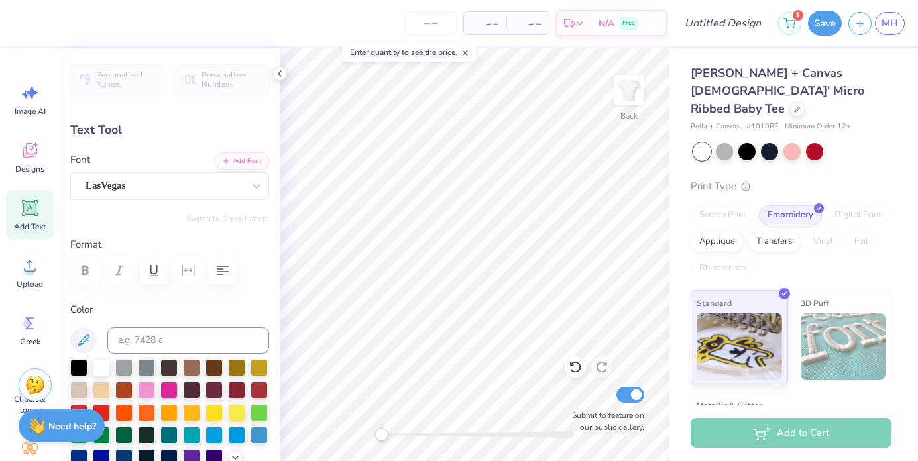
type input "4.34"
type input "0.0"
type textarea "ee"
type input "3.55"
type input "3.35"
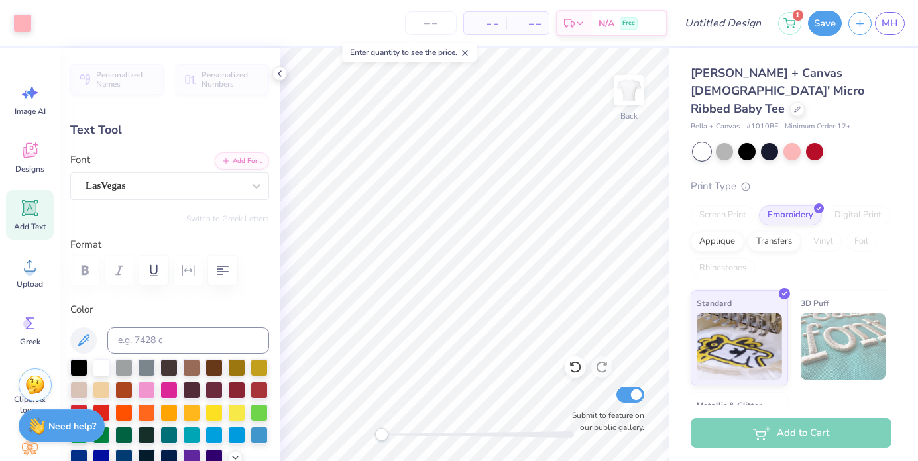
type input "4.16"
type input "4.09"
type input "2.75"
type input "2.28"
type input "-0.1"
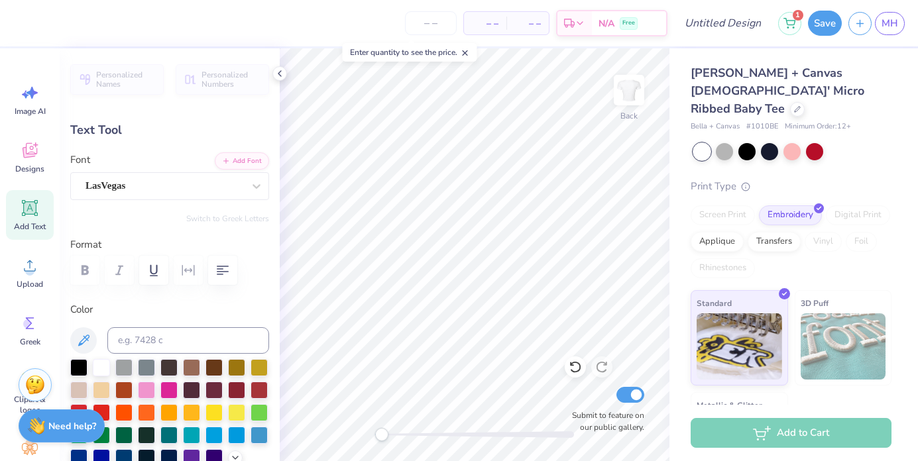
type input "3.55"
type input "3.35"
type input "4.16"
type input "0.0"
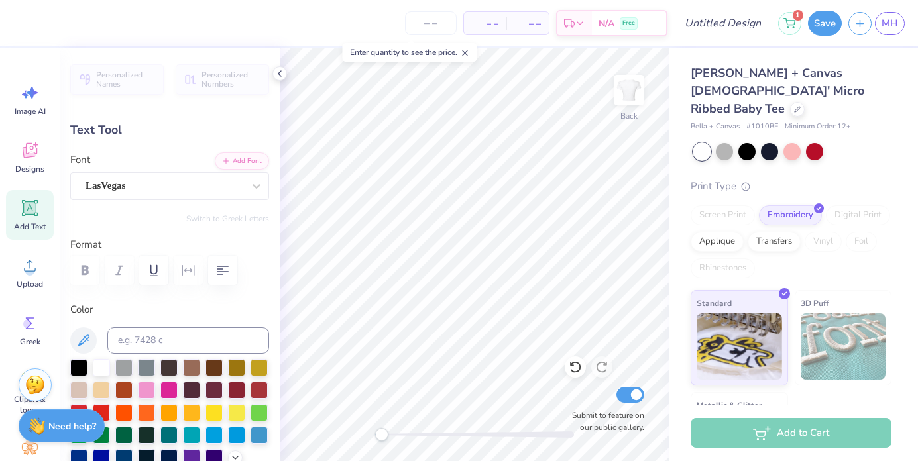
type textarea "Gee"
type input "3.56"
type input "3.17"
type input "4.25"
type input "4.09"
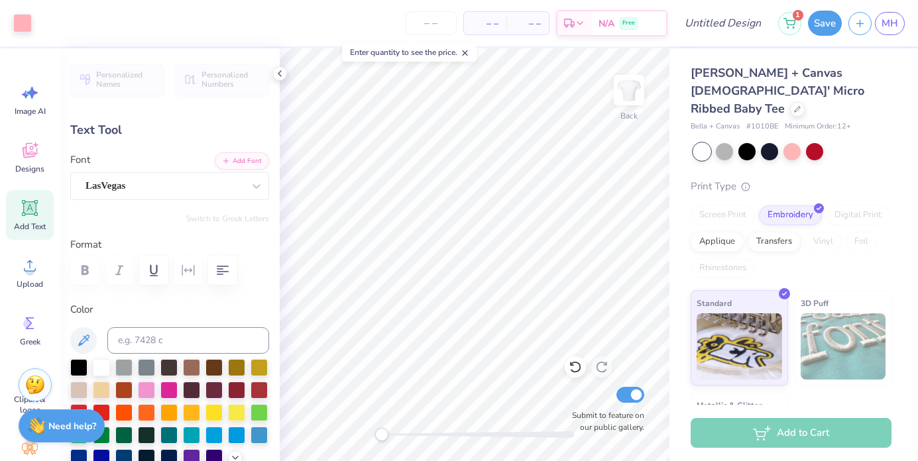
type input "2.75"
type input "2.28"
type input "-0.1"
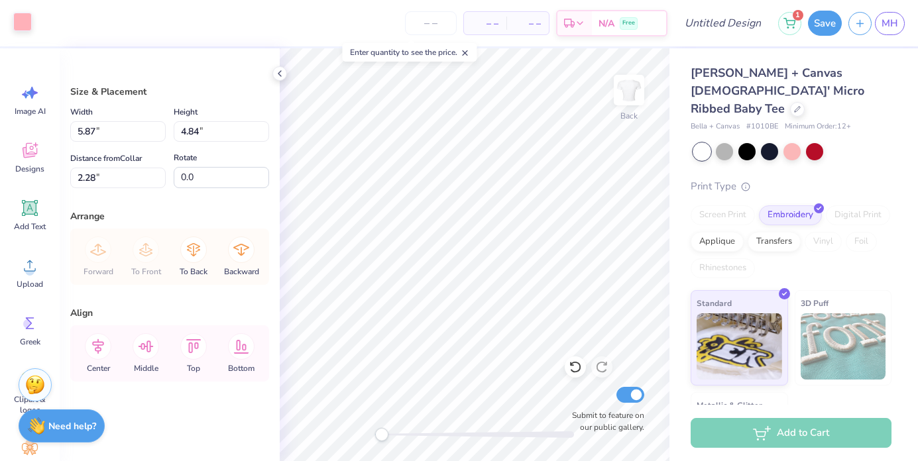
drag, startPoint x: 1, startPoint y: 21, endPoint x: 28, endPoint y: 23, distance: 27.2
click at [28, 23] on div at bounding box center [22, 22] width 19 height 19
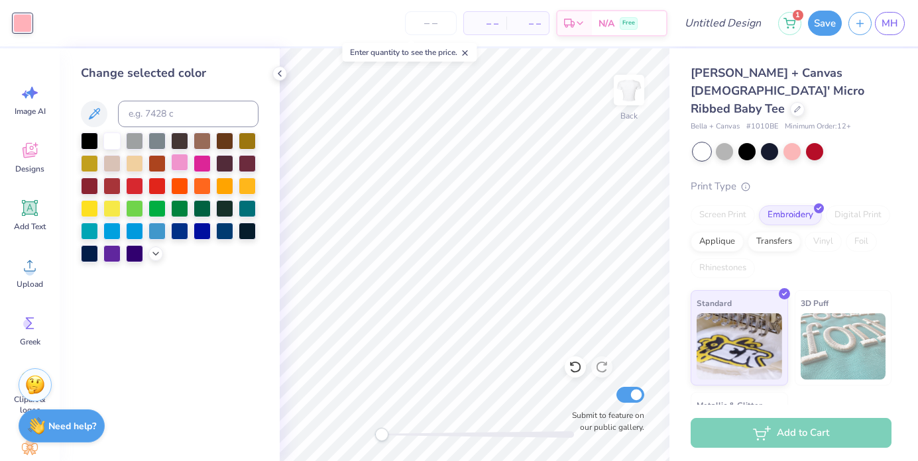
drag, startPoint x: 28, startPoint y: 23, endPoint x: 178, endPoint y: 167, distance: 207.6
click at [178, 167] on div at bounding box center [179, 162] width 17 height 17
click at [198, 170] on div at bounding box center [201, 163] width 17 height 17
click at [156, 254] on icon at bounding box center [155, 253] width 11 height 11
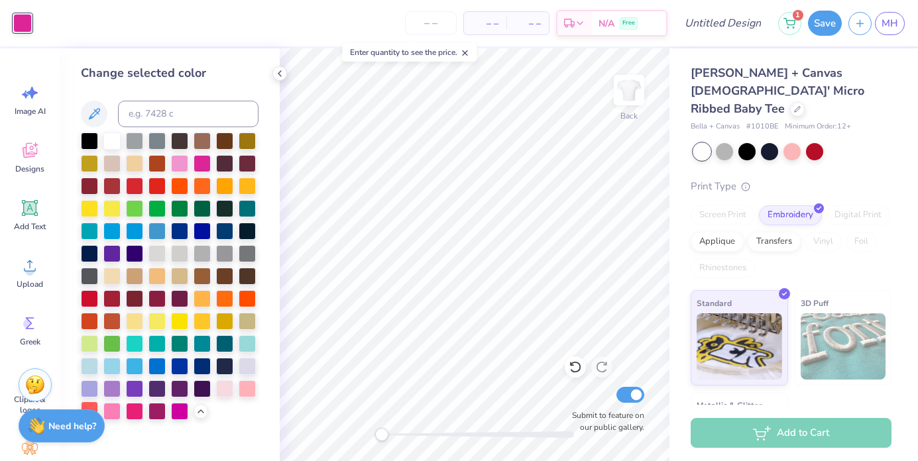
drag, startPoint x: 178, startPoint y: 167, endPoint x: 93, endPoint y: 406, distance: 253.2
click at [93, 406] on div at bounding box center [89, 410] width 17 height 17
click at [118, 413] on div at bounding box center [111, 411] width 17 height 17
click at [133, 412] on div at bounding box center [134, 411] width 17 height 17
drag, startPoint x: 93, startPoint y: 406, endPoint x: 152, endPoint y: 413, distance: 60.2
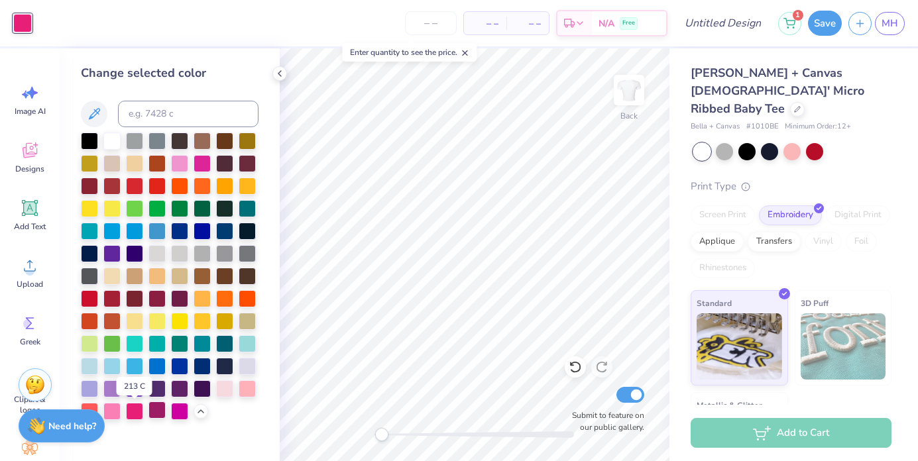
click at [152, 413] on div at bounding box center [156, 410] width 17 height 17
drag, startPoint x: 152, startPoint y: 413, endPoint x: 180, endPoint y: 416, distance: 27.3
click at [180, 416] on div at bounding box center [179, 410] width 17 height 17
drag, startPoint x: 180, startPoint y: 416, endPoint x: 242, endPoint y: 390, distance: 67.4
click at [242, 390] on div at bounding box center [247, 387] width 17 height 17
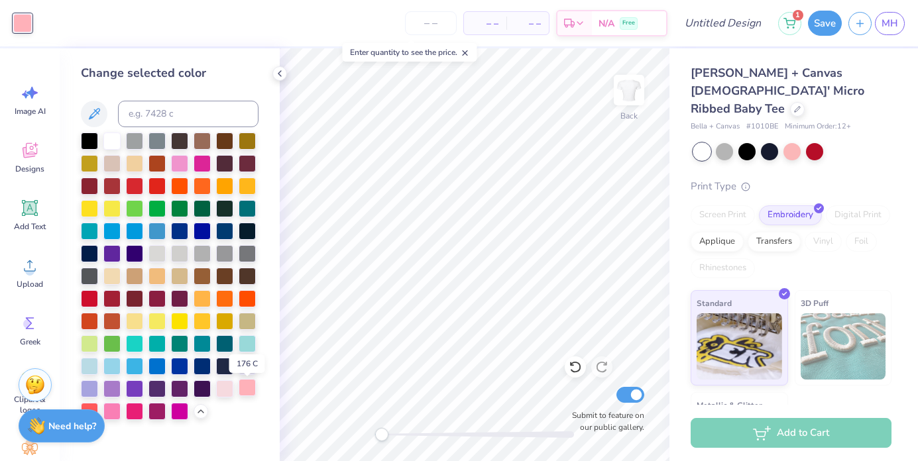
click at [228, 390] on div at bounding box center [224, 388] width 17 height 17
click at [115, 413] on div at bounding box center [111, 411] width 17 height 17
click at [247, 390] on div at bounding box center [247, 387] width 17 height 17
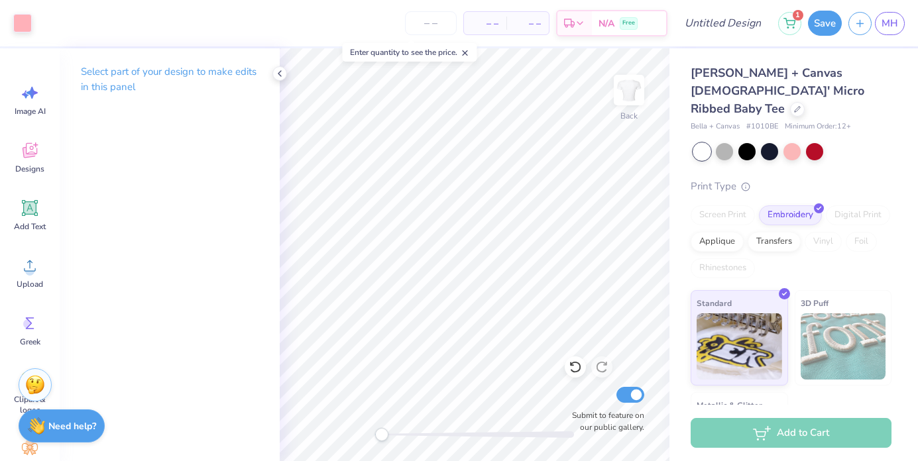
click at [829, 21] on button "Save" at bounding box center [825, 23] width 34 height 25
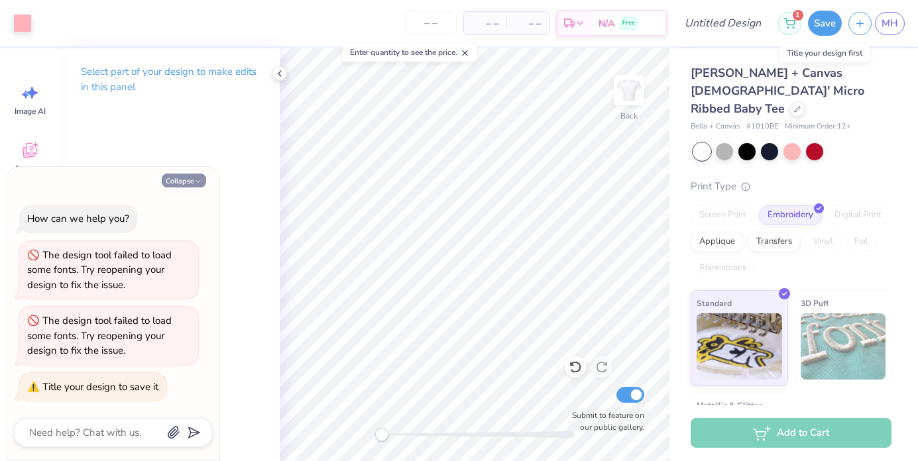
drag, startPoint x: 247, startPoint y: 390, endPoint x: 199, endPoint y: 181, distance: 214.0
click at [199, 181] on icon "button" at bounding box center [198, 182] width 8 height 8
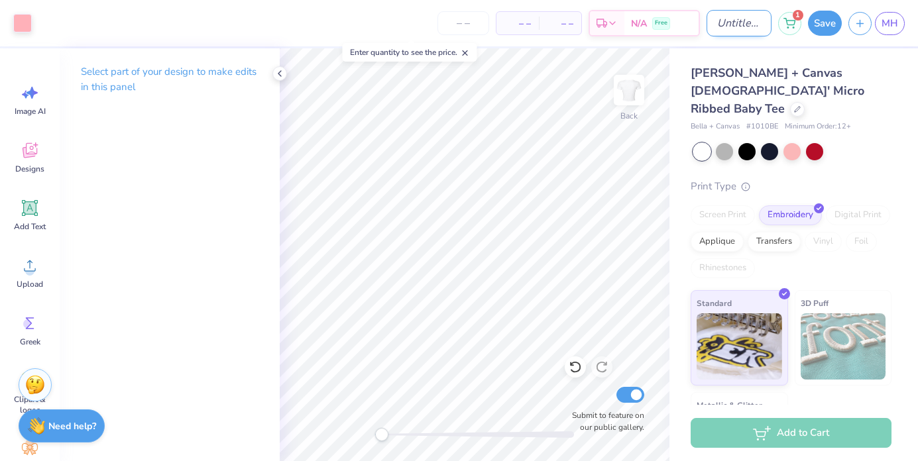
drag, startPoint x: 199, startPoint y: 181, endPoint x: 710, endPoint y: 19, distance: 536.1
click at [710, 19] on input "Design Title" at bounding box center [738, 23] width 65 height 27
click at [709, 24] on input "Design Title" at bounding box center [738, 23] width 65 height 27
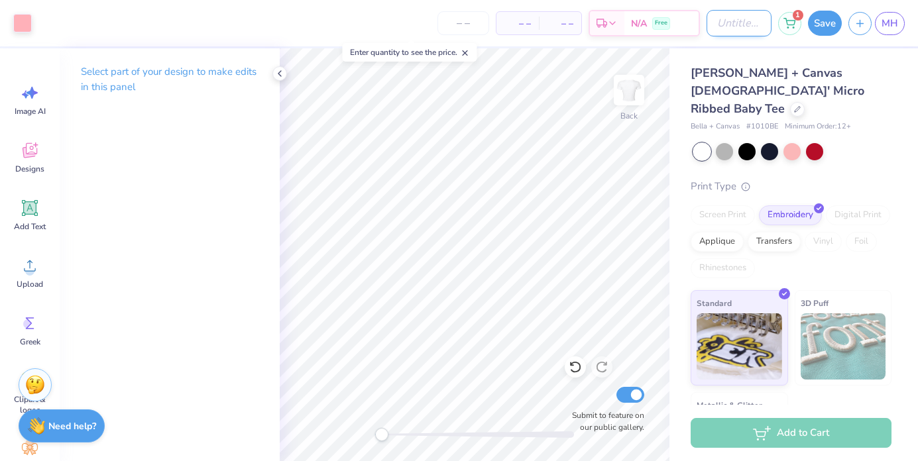
click at [709, 24] on input "Design Title" at bounding box center [738, 23] width 65 height 27
click at [731, 23] on input "Design Title" at bounding box center [738, 23] width 65 height 27
click at [725, 19] on input "Design Title" at bounding box center [738, 23] width 65 height 27
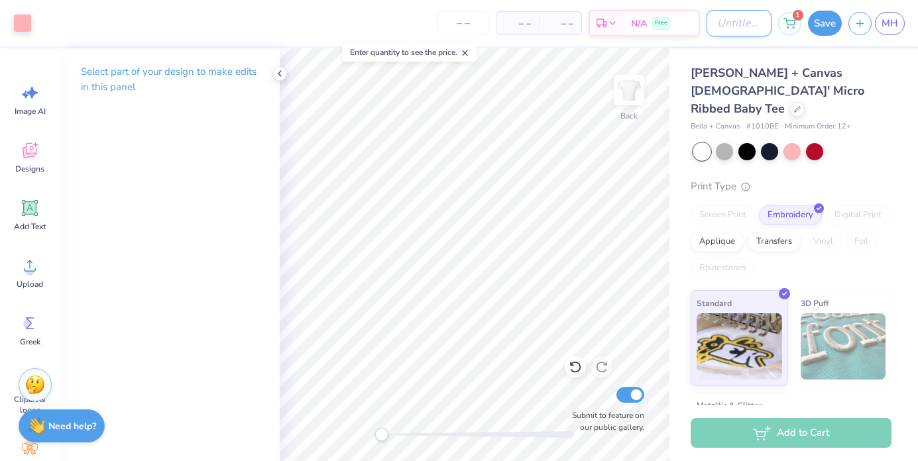
click at [725, 19] on input "Design Title" at bounding box center [738, 23] width 65 height 27
click at [749, 21] on input "Design Title" at bounding box center [738, 23] width 65 height 27
click at [750, 16] on input "Design Title" at bounding box center [738, 23] width 65 height 27
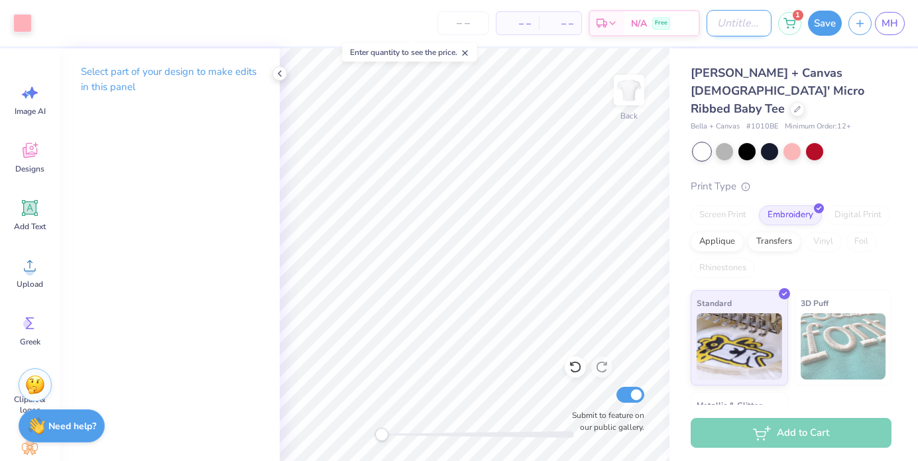
click at [750, 16] on input "Design Title" at bounding box center [738, 23] width 65 height 27
click at [816, 19] on button "Save" at bounding box center [825, 23] width 34 height 25
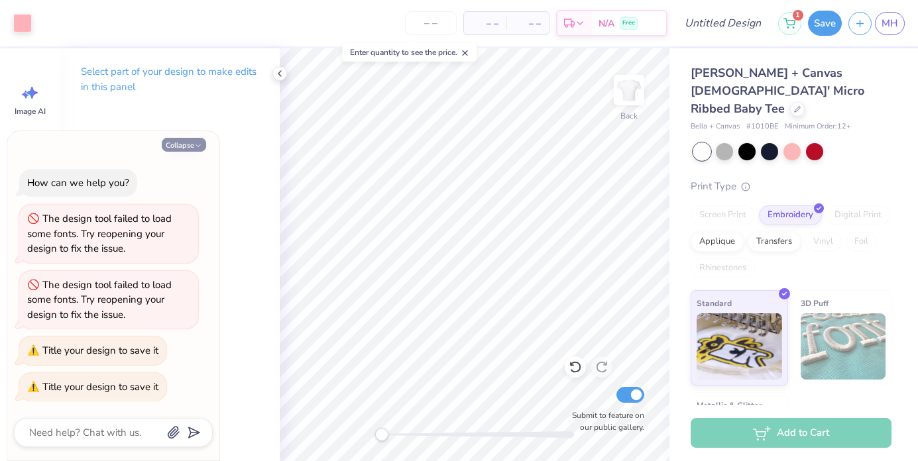
drag, startPoint x: 710, startPoint y: 19, endPoint x: 178, endPoint y: 154, distance: 549.7
click at [178, 152] on button "Collapse" at bounding box center [184, 145] width 44 height 14
type textarea "x"
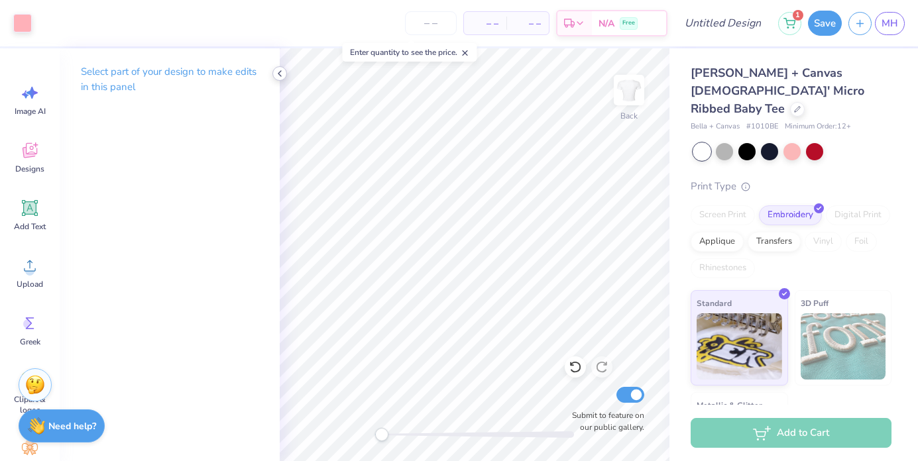
drag, startPoint x: 178, startPoint y: 154, endPoint x: 279, endPoint y: 76, distance: 128.0
click at [279, 76] on icon at bounding box center [279, 73] width 11 height 11
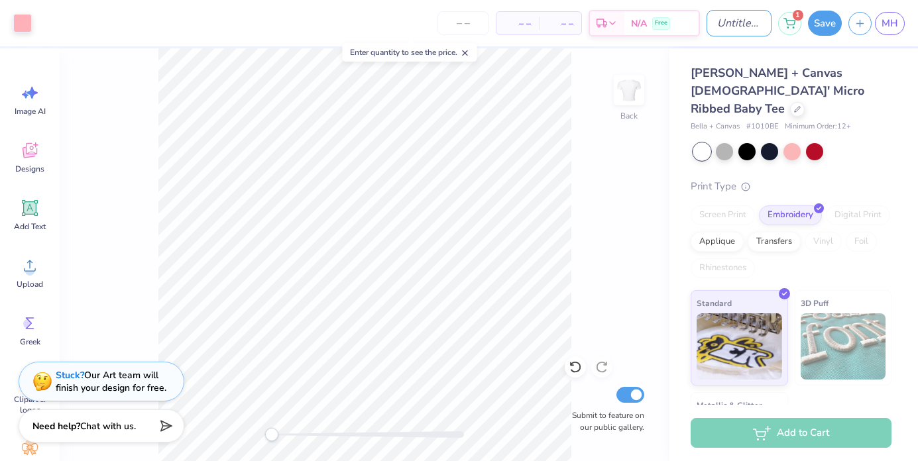
click at [710, 19] on input "Design Title" at bounding box center [738, 23] width 65 height 27
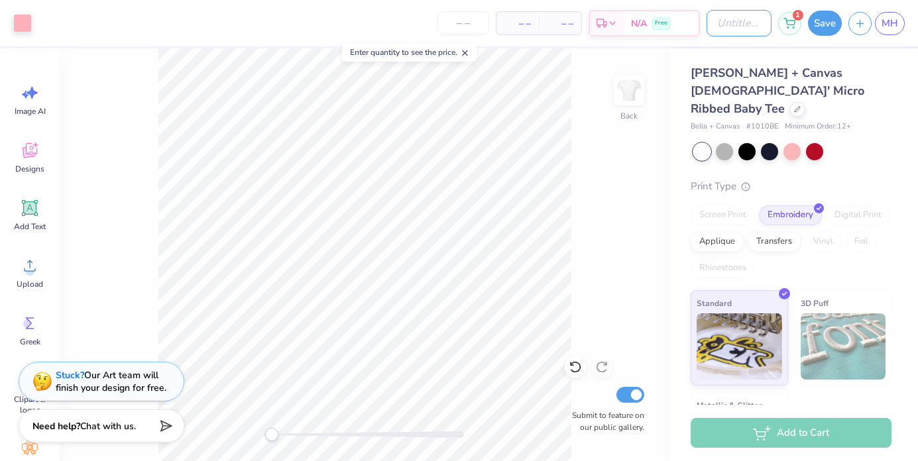
click at [710, 19] on input "Design Title" at bounding box center [738, 23] width 65 height 27
drag, startPoint x: 279, startPoint y: 76, endPoint x: 865, endPoint y: 62, distance: 586.6
click at [865, 62] on div "Bella + Canvas Ladies' Micro Ribbed Baby Tee Bella + Canvas # 1010BE Minimum Or…" at bounding box center [793, 267] width 248 height 439
click at [720, 24] on input "Design Title" at bounding box center [738, 23] width 65 height 27
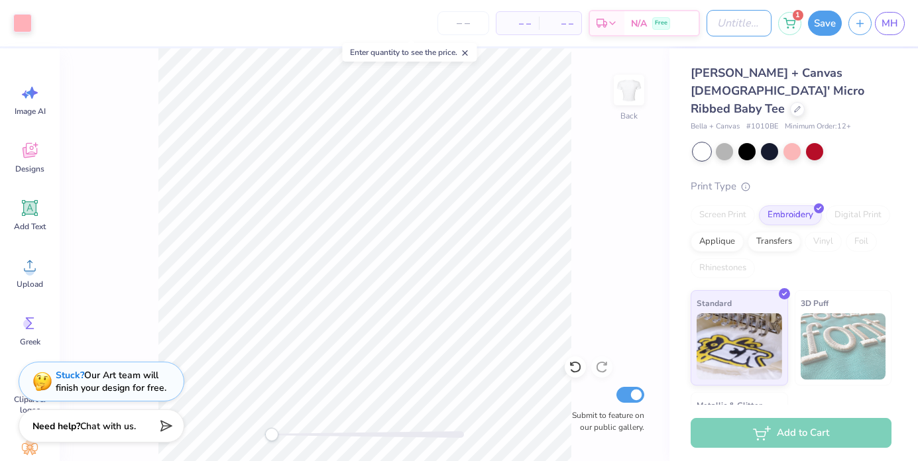
click at [720, 24] on input "Design Title" at bounding box center [738, 23] width 65 height 27
drag, startPoint x: 865, startPoint y: 62, endPoint x: 872, endPoint y: 101, distance: 39.7
click at [872, 101] on div "Bella + Canvas Ladies' Micro Ribbed Baby Tee Bella + Canvas # 1010BE Minimum Or…" at bounding box center [790, 98] width 201 height 68
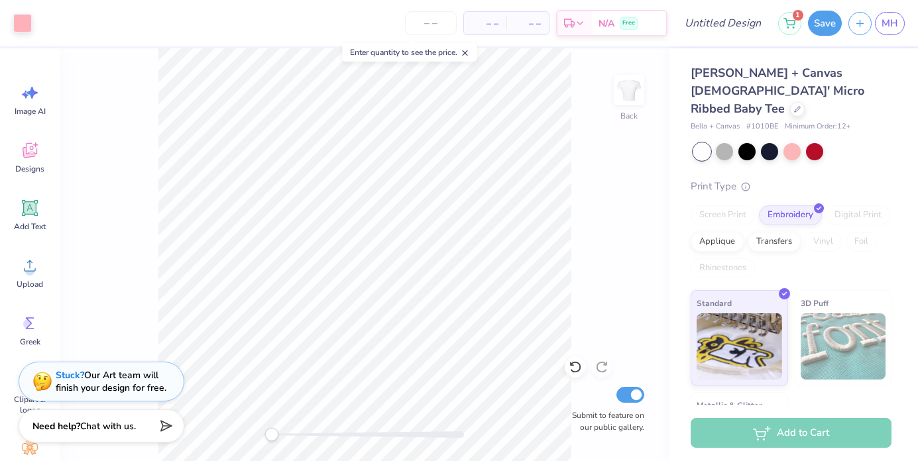
click at [486, 19] on span "– –" at bounding box center [485, 24] width 27 height 14
click at [420, 23] on input "number" at bounding box center [431, 23] width 52 height 24
drag, startPoint x: 872, startPoint y: 101, endPoint x: 424, endPoint y: 23, distance: 454.7
click at [424, 23] on input "number" at bounding box center [431, 23] width 52 height 24
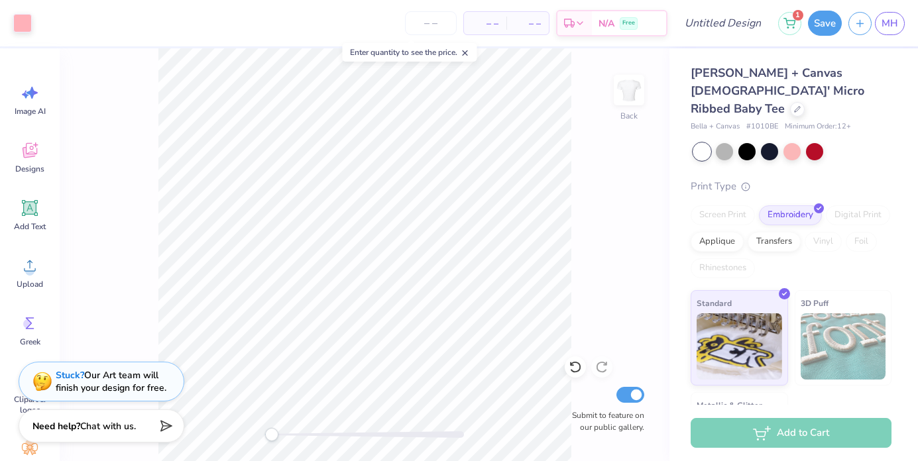
drag, startPoint x: 424, startPoint y: 23, endPoint x: 473, endPoint y: 57, distance: 59.9
click at [470, 57] on icon at bounding box center [465, 52] width 9 height 9
click at [426, 11] on input "number" at bounding box center [431, 23] width 52 height 24
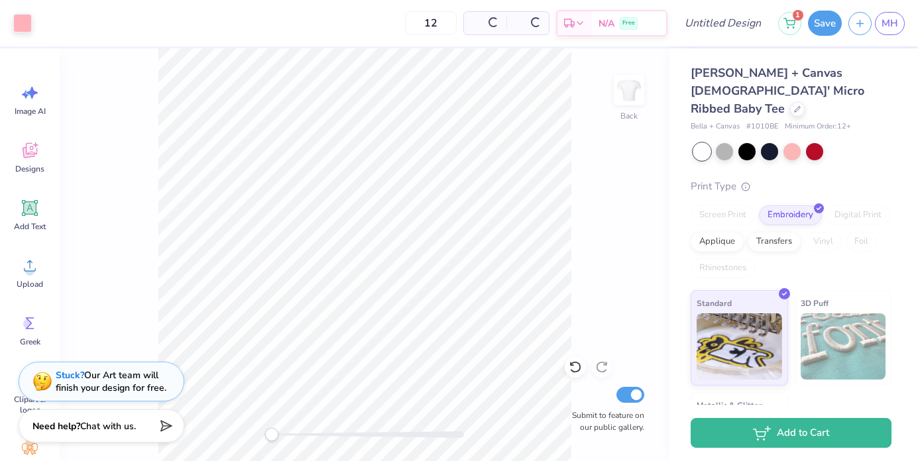
type input "12"
drag, startPoint x: 473, startPoint y: 57, endPoint x: 696, endPoint y: 25, distance: 225.0
click at [706, 25] on input "Design Title" at bounding box center [738, 23] width 65 height 27
type input "tabling 3"
click at [820, 24] on button "Save" at bounding box center [825, 23] width 34 height 25
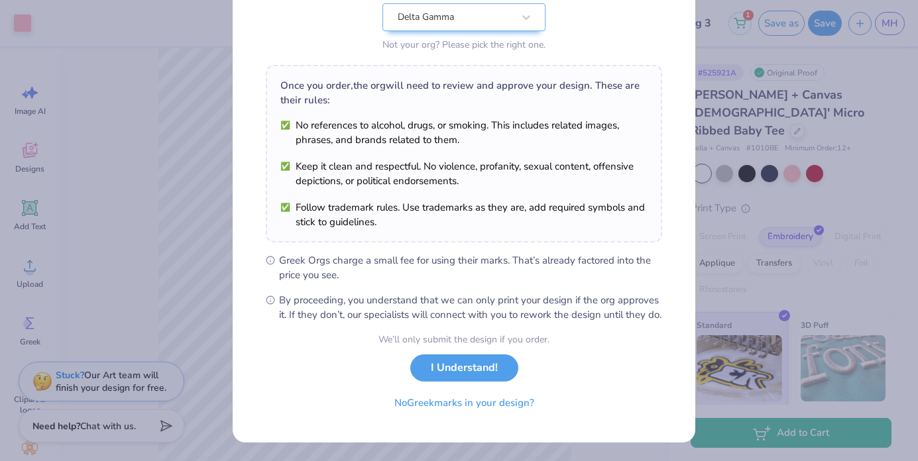
scroll to position [159, 0]
click at [436, 370] on button "I Understand!" at bounding box center [464, 368] width 108 height 27
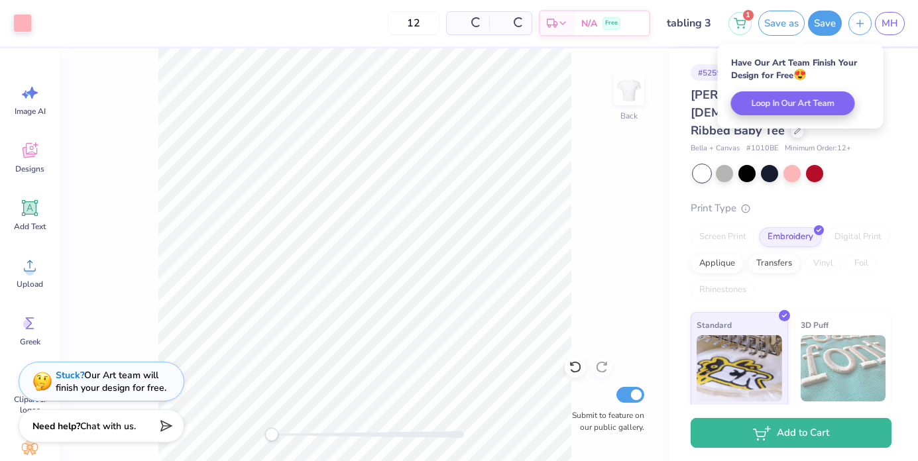
scroll to position [0, 0]
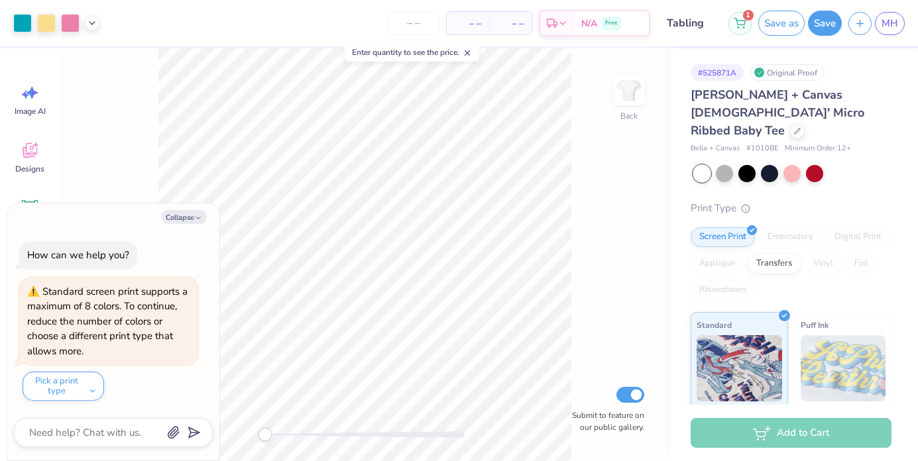
click at [889, 24] on span "MH" at bounding box center [889, 23] width 17 height 15
